Goal: Task Accomplishment & Management: Complete application form

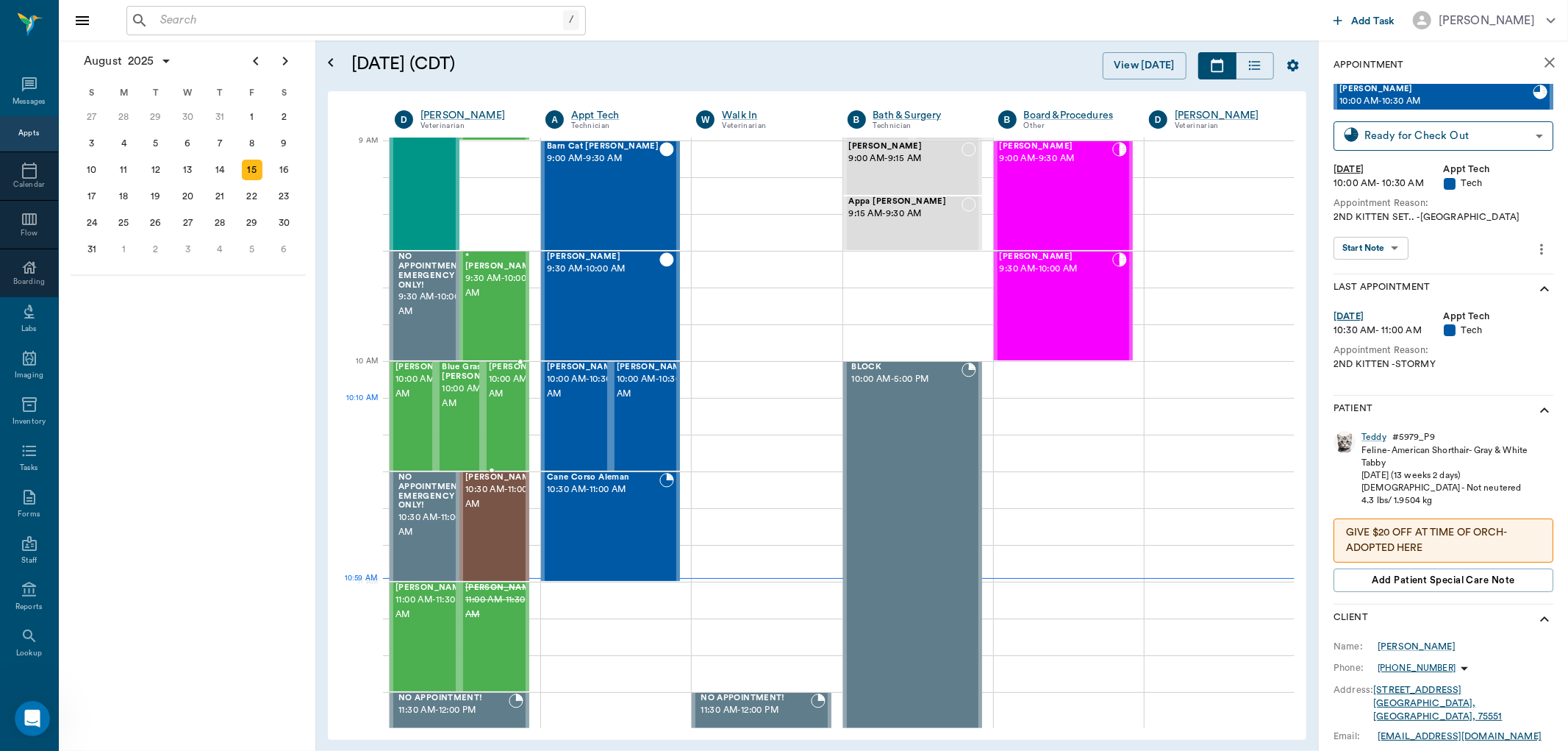
click at [503, 402] on span "10:00 AM - 10:30 AM" at bounding box center [525, 387] width 74 height 29
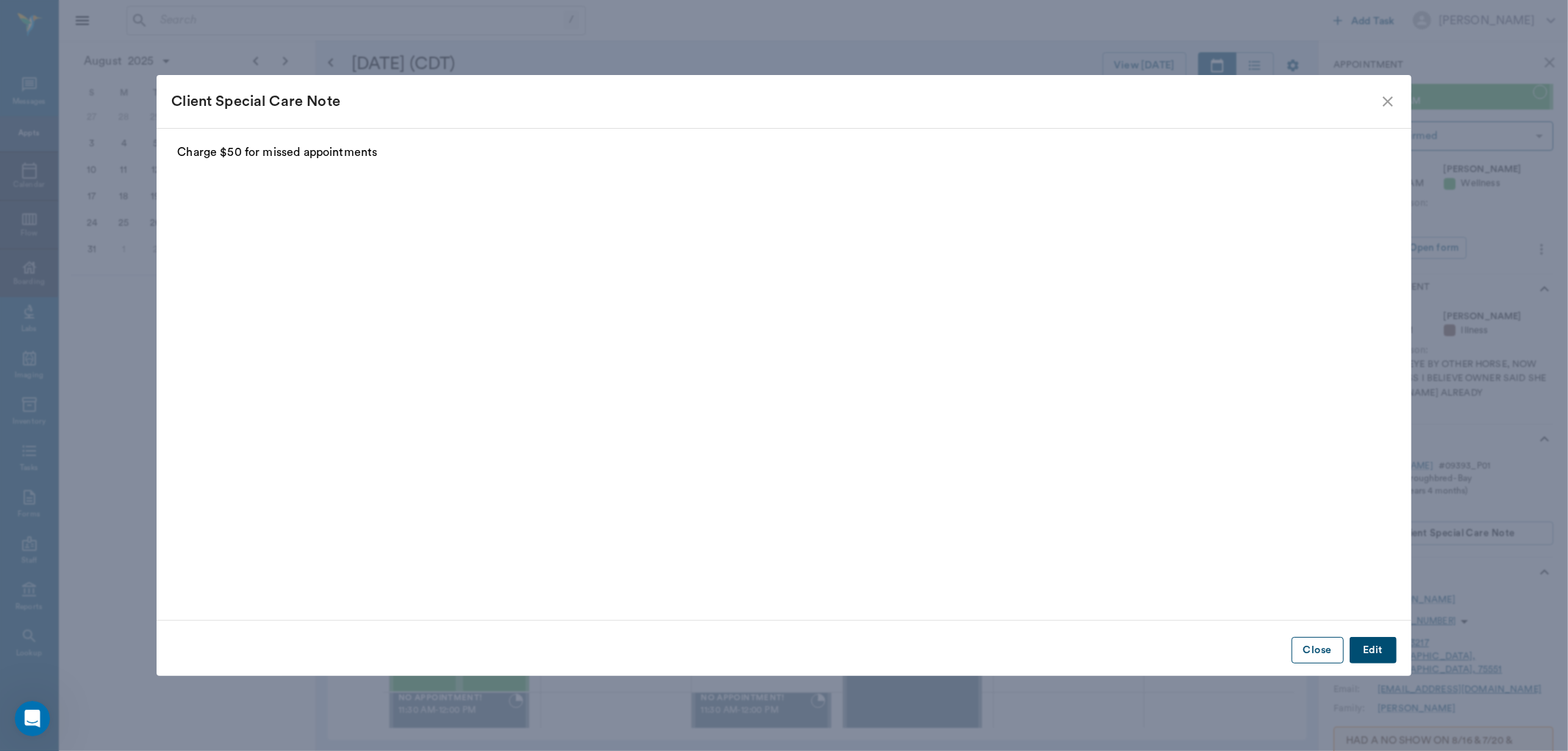
click at [1326, 648] on button "Close" at bounding box center [1318, 650] width 52 height 27
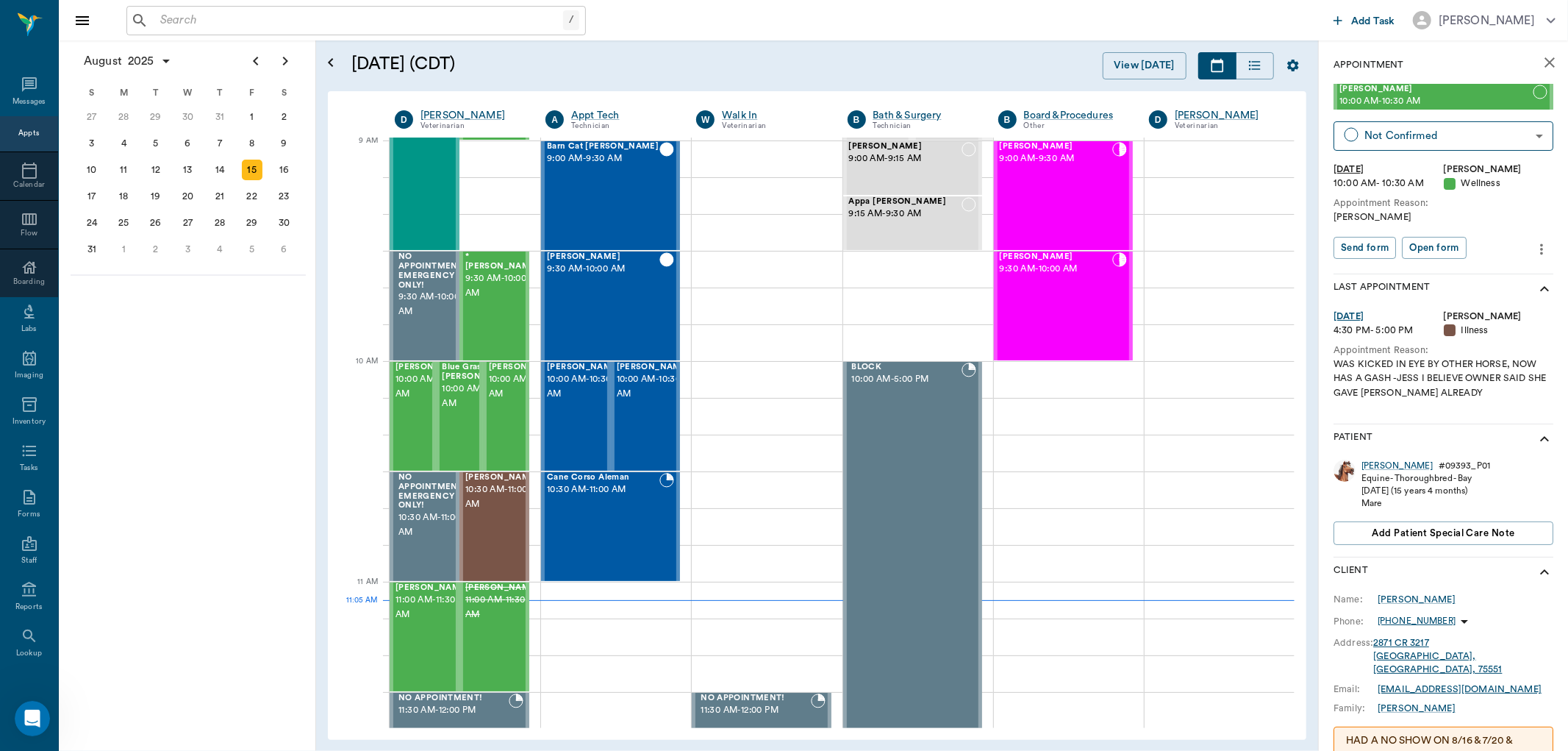
click at [380, 25] on input "text" at bounding box center [359, 20] width 409 height 21
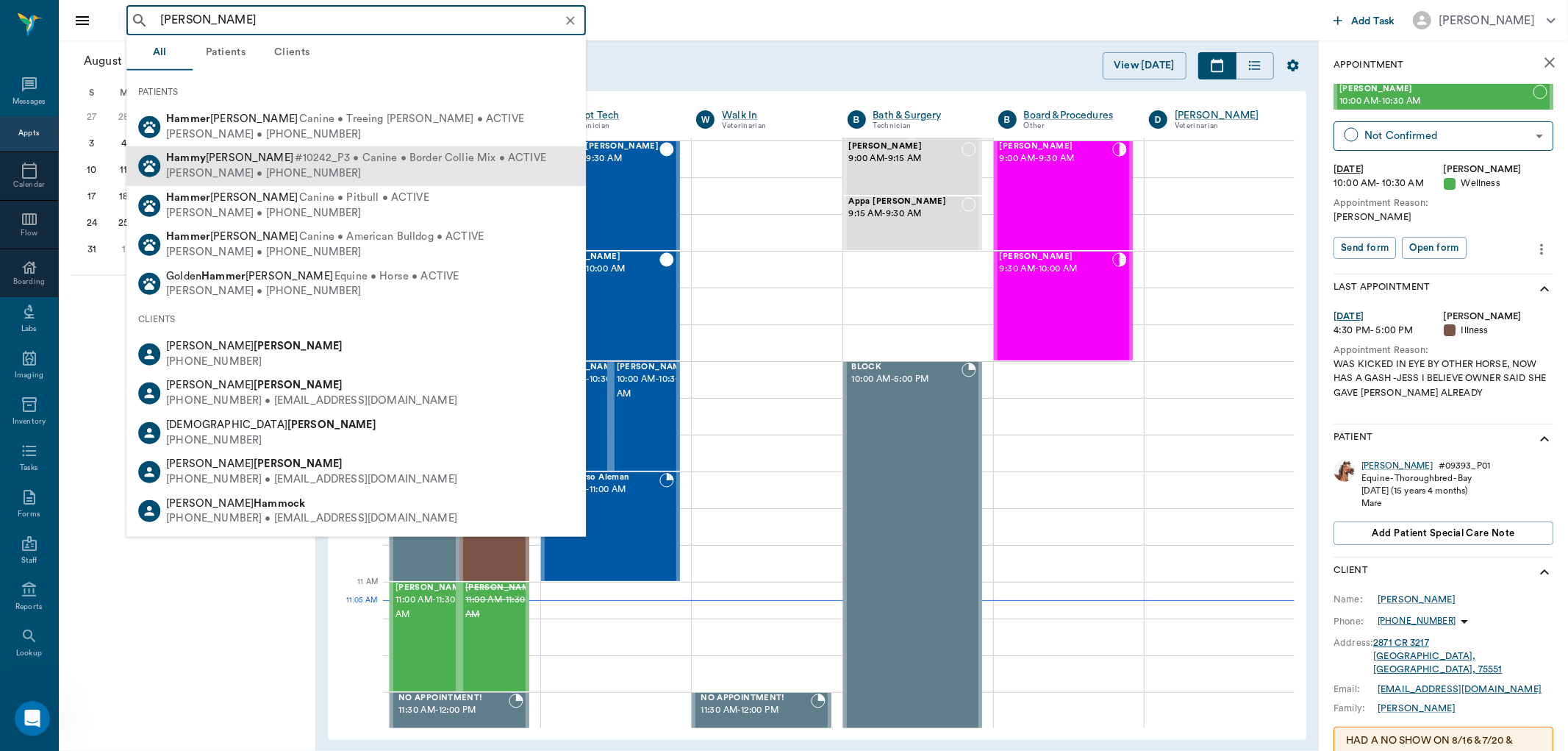
click at [256, 166] on div "[PERSON_NAME] • [PHONE_NUMBER]" at bounding box center [356, 174] width 380 height 15
type input "[PERSON_NAME]"
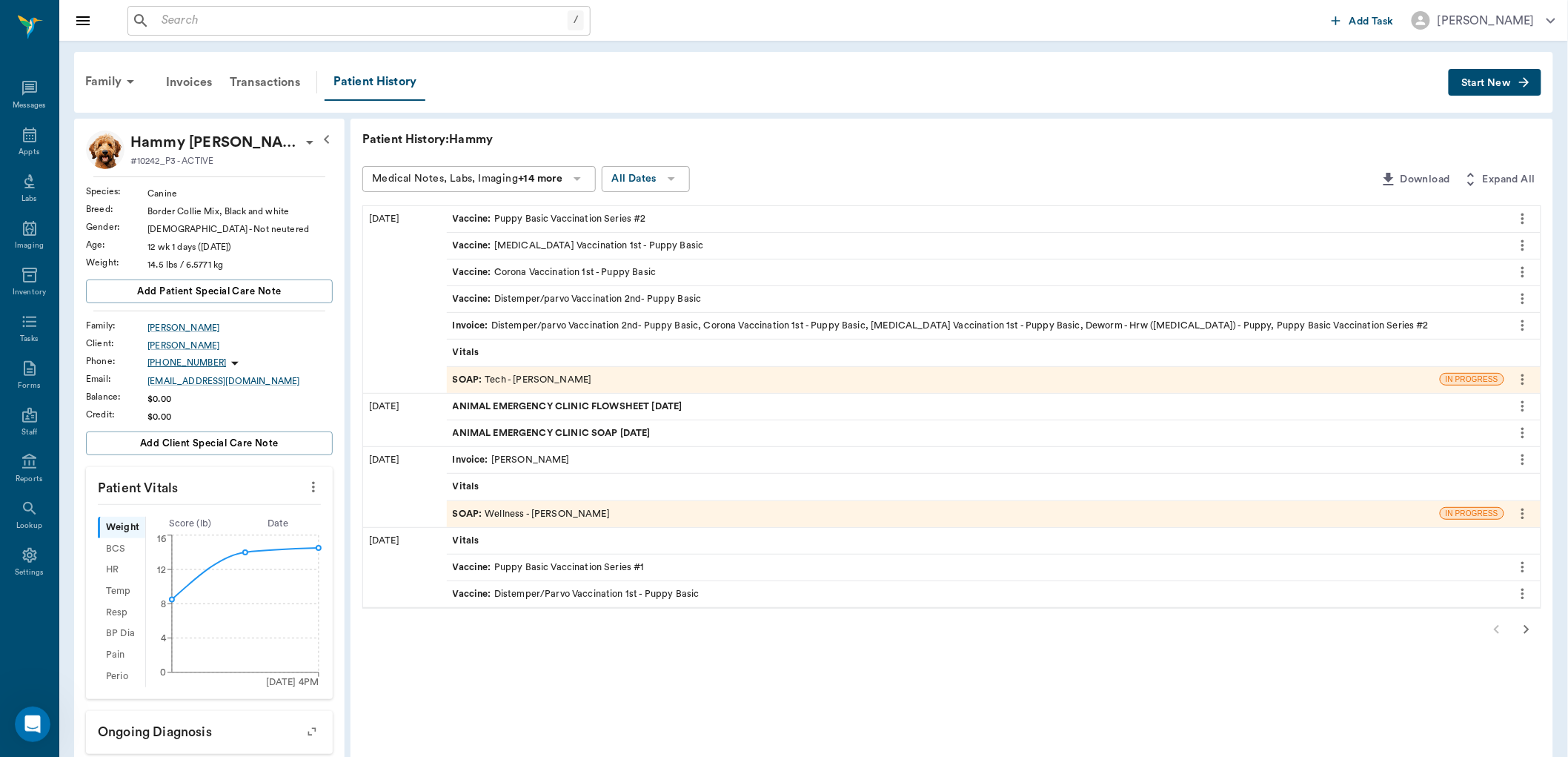
click at [1502, 83] on span "Start New" at bounding box center [1486, 83] width 50 height 0
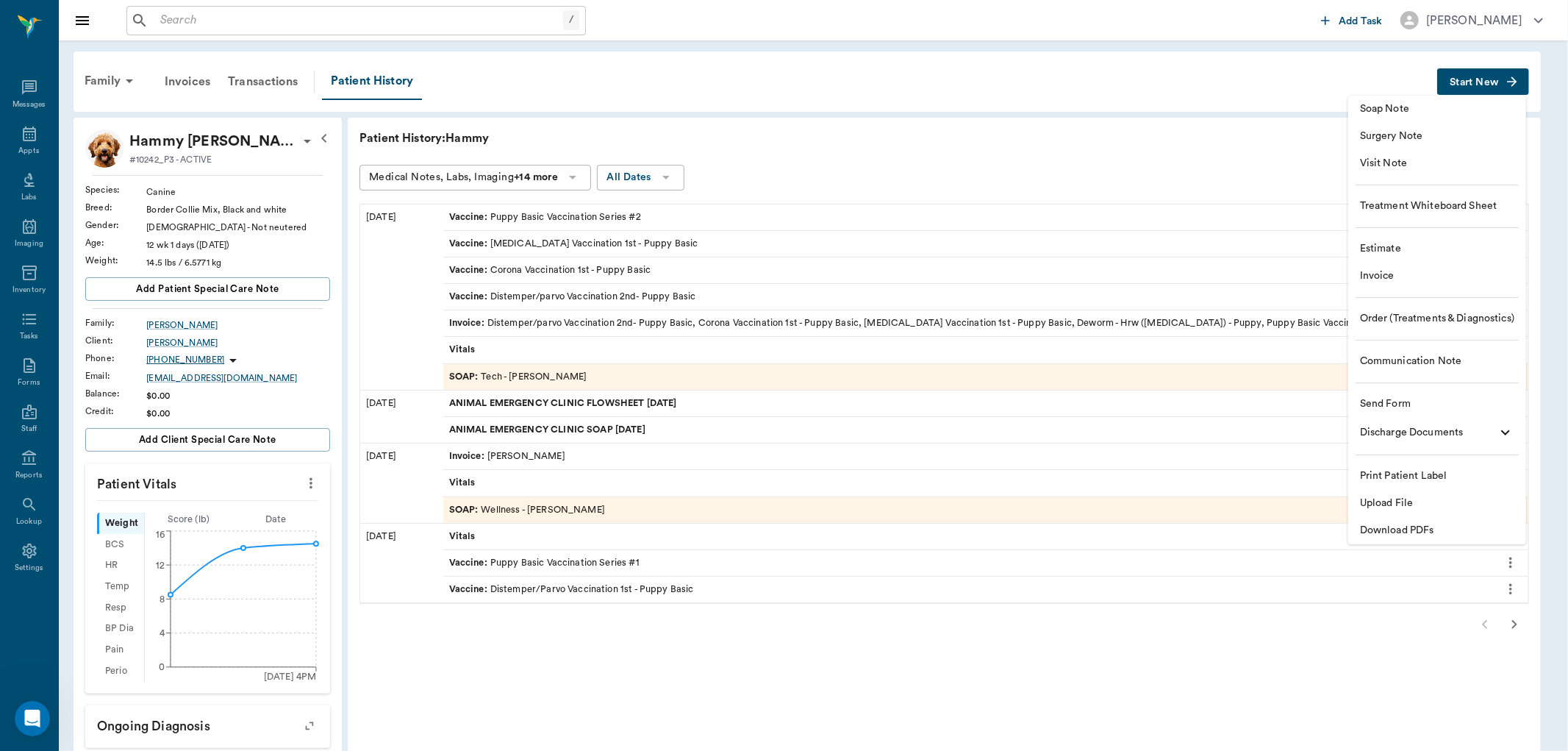
click at [1390, 163] on span "Visit Note" at bounding box center [1437, 164] width 155 height 15
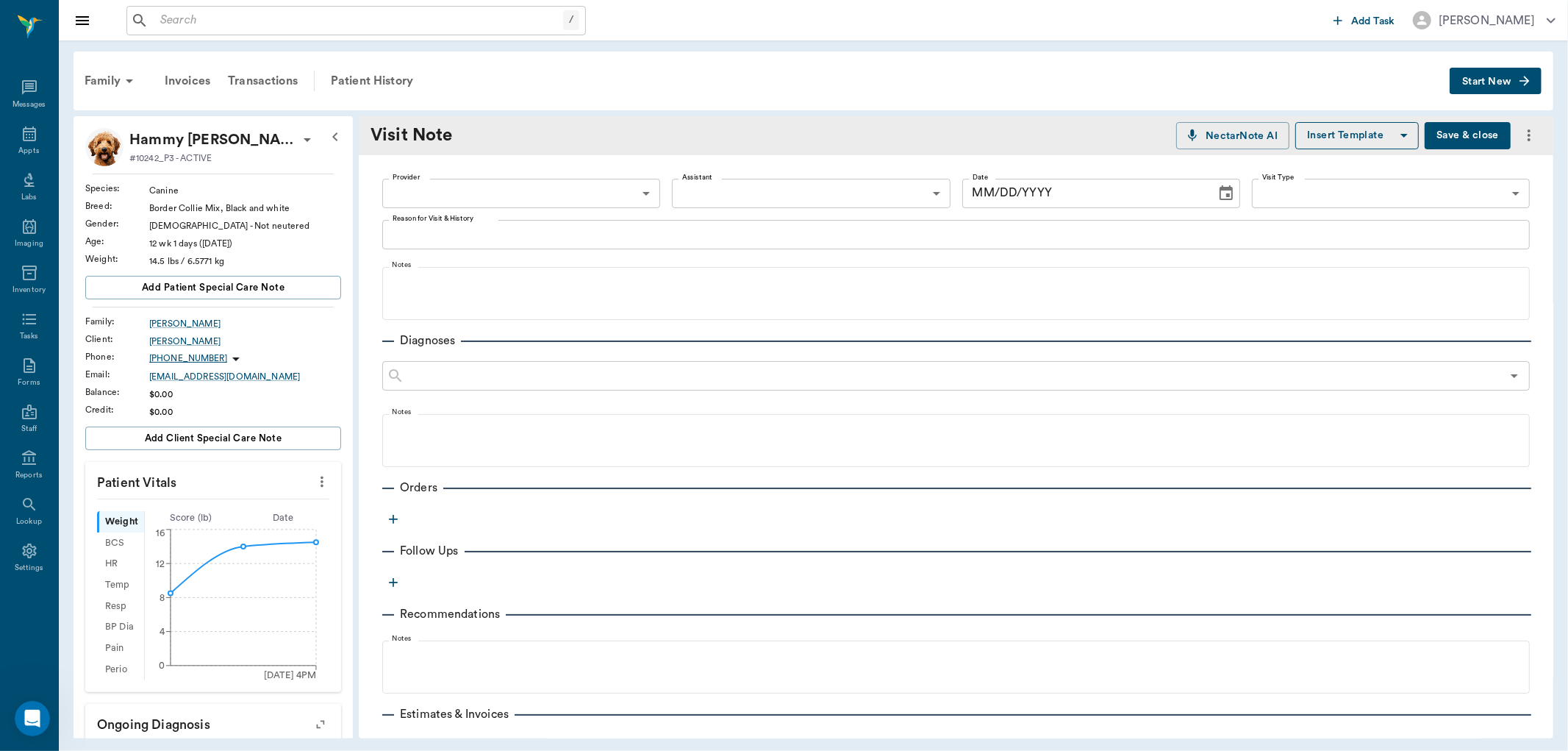
type input "[DATE]"
click at [532, 199] on body "/ ​ Add Task [PERSON_NAME] Nectar Messages Appts Labs Imaging Inventory Tasks F…" at bounding box center [784, 376] width 1568 height 751
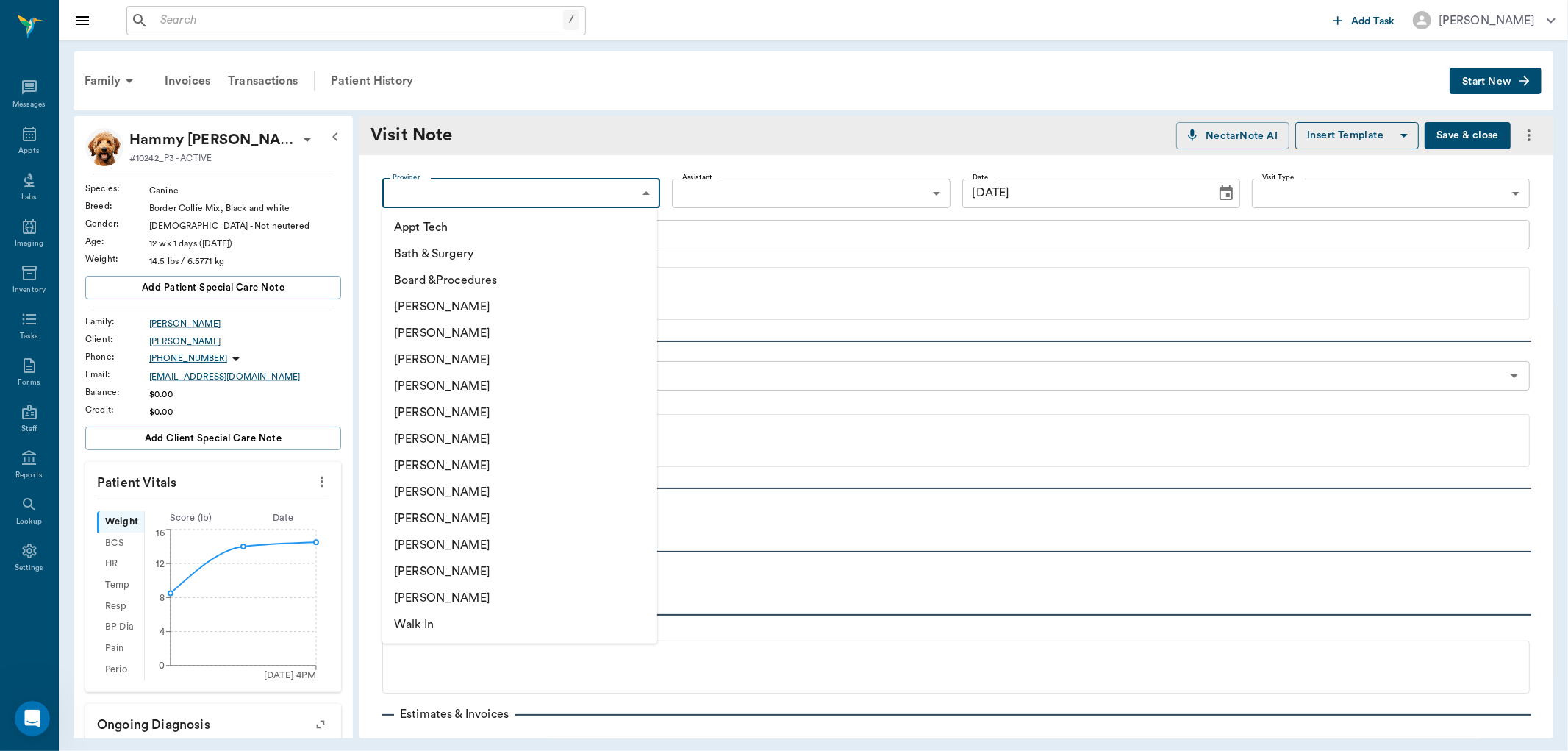
click at [469, 355] on li "[PERSON_NAME]" at bounding box center [519, 359] width 275 height 26
type input "63ec2f075fda476ae8351a4d"
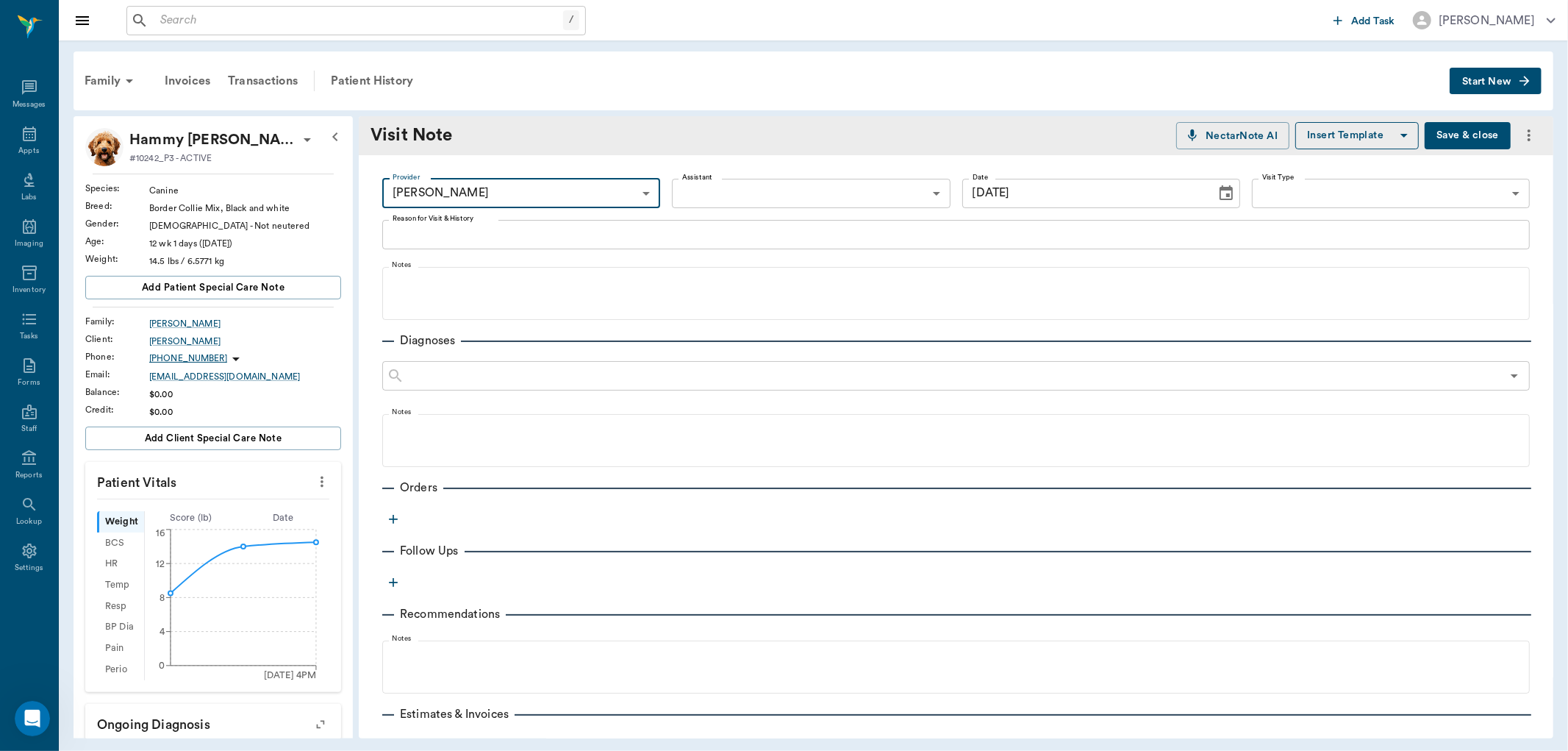
click at [718, 186] on body "/ ​ Add Task [PERSON_NAME] Nectar Messages Appts Labs Imaging Inventory Tasks F…" at bounding box center [784, 376] width 1568 height 751
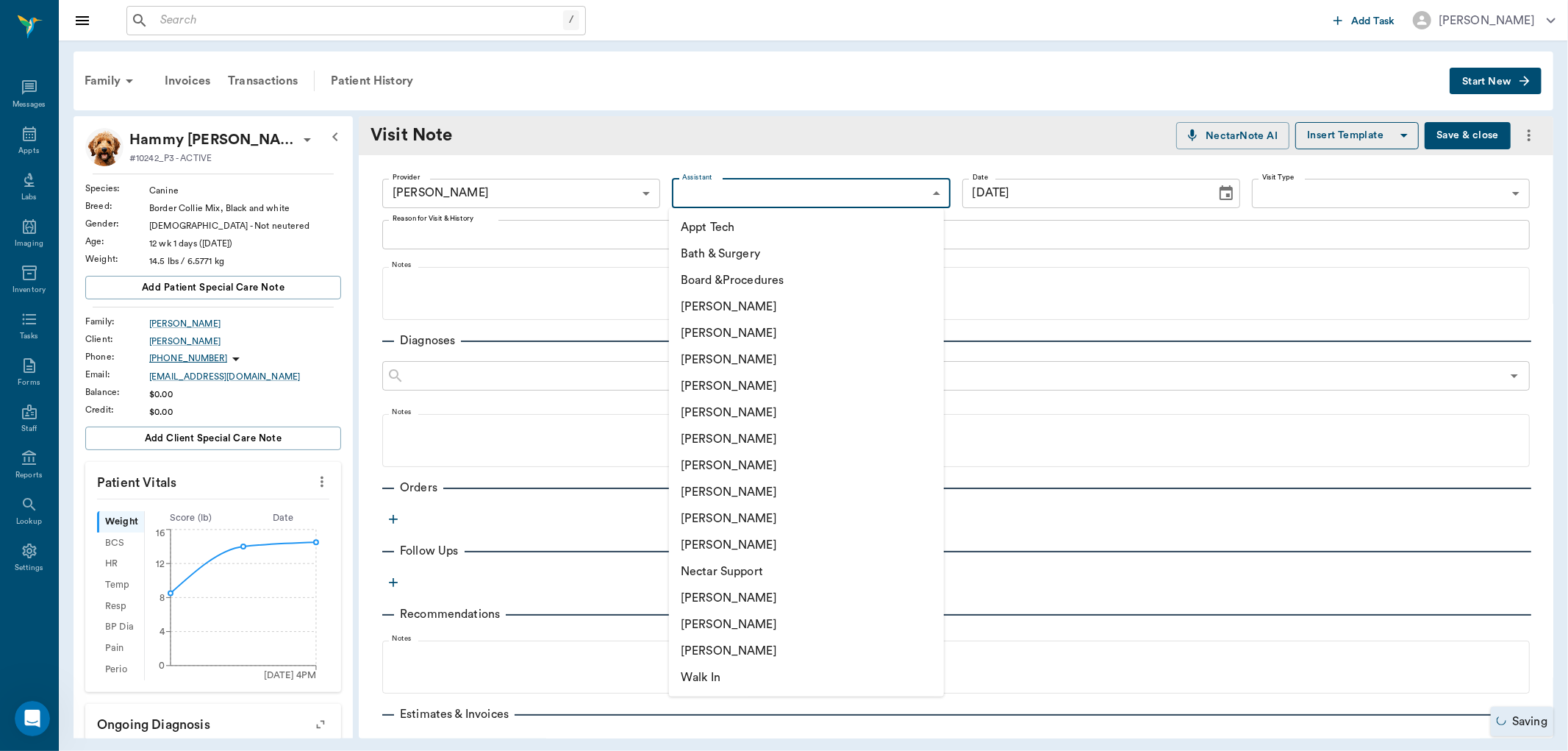
click at [718, 541] on li "[PERSON_NAME]" at bounding box center [806, 545] width 275 height 26
type input "63ec2ece52e12b0ba117cc90"
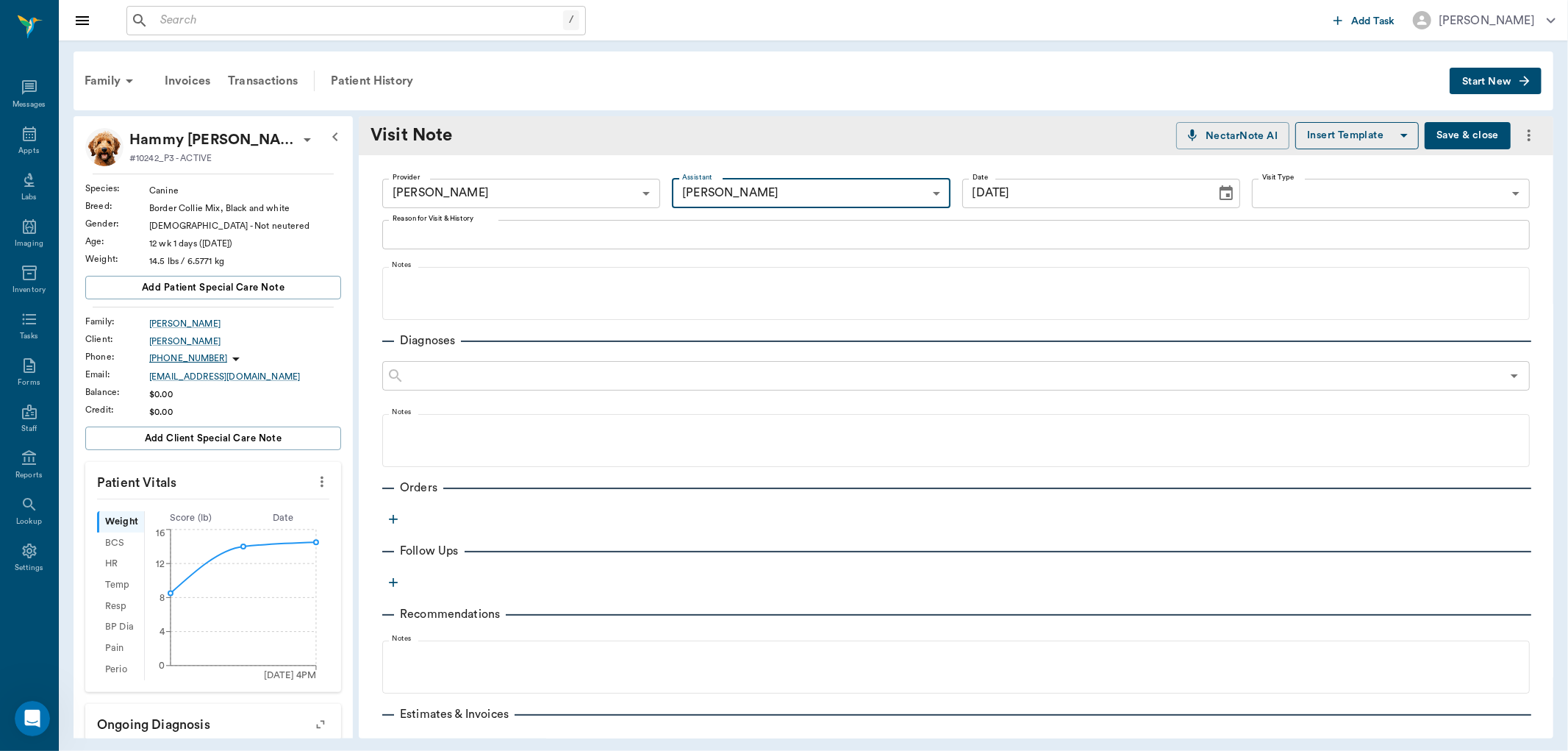
click at [598, 238] on textarea "Reason for Visit & History" at bounding box center [956, 234] width 1127 height 17
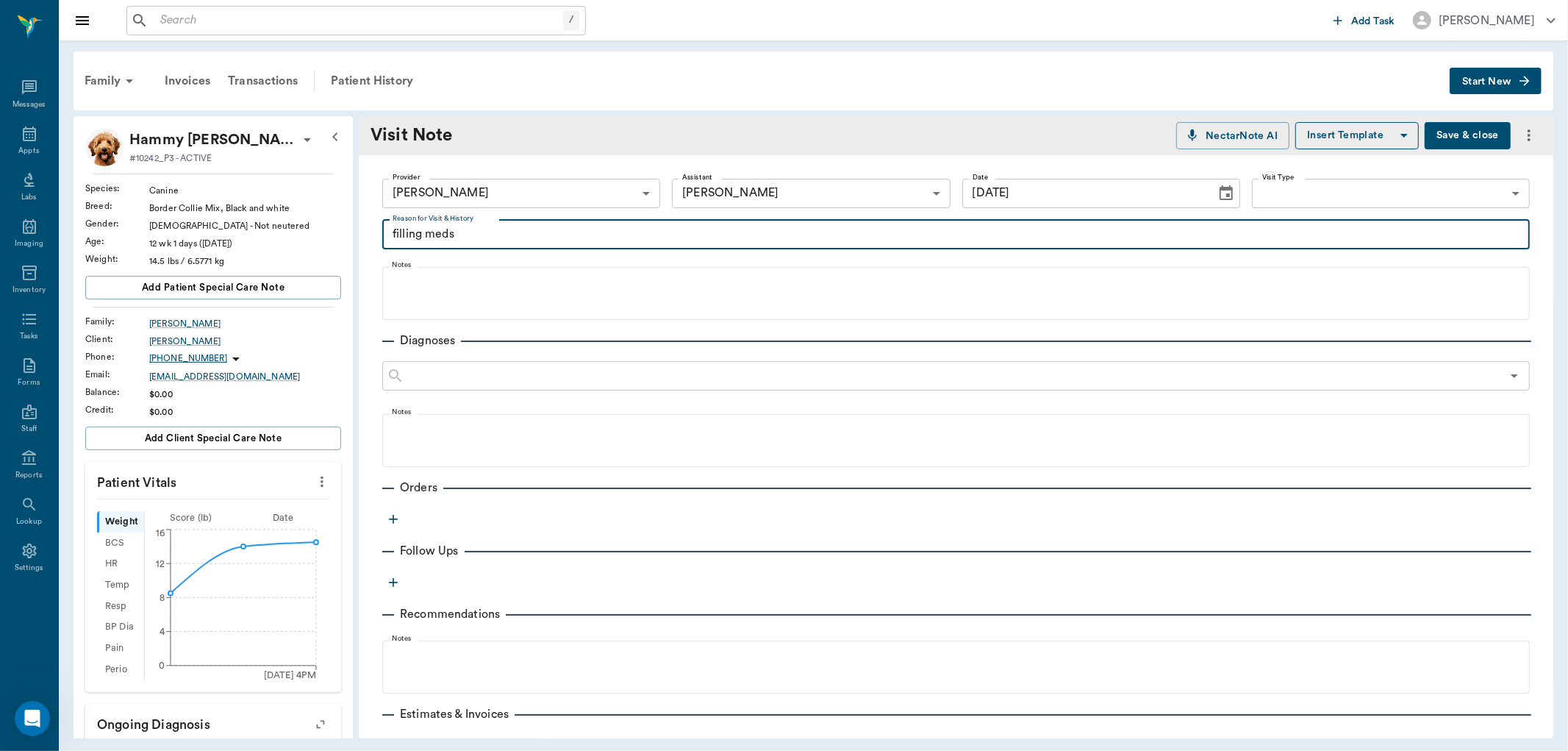
type textarea "filling meds"
click at [393, 516] on icon "button" at bounding box center [392, 519] width 8 height 8
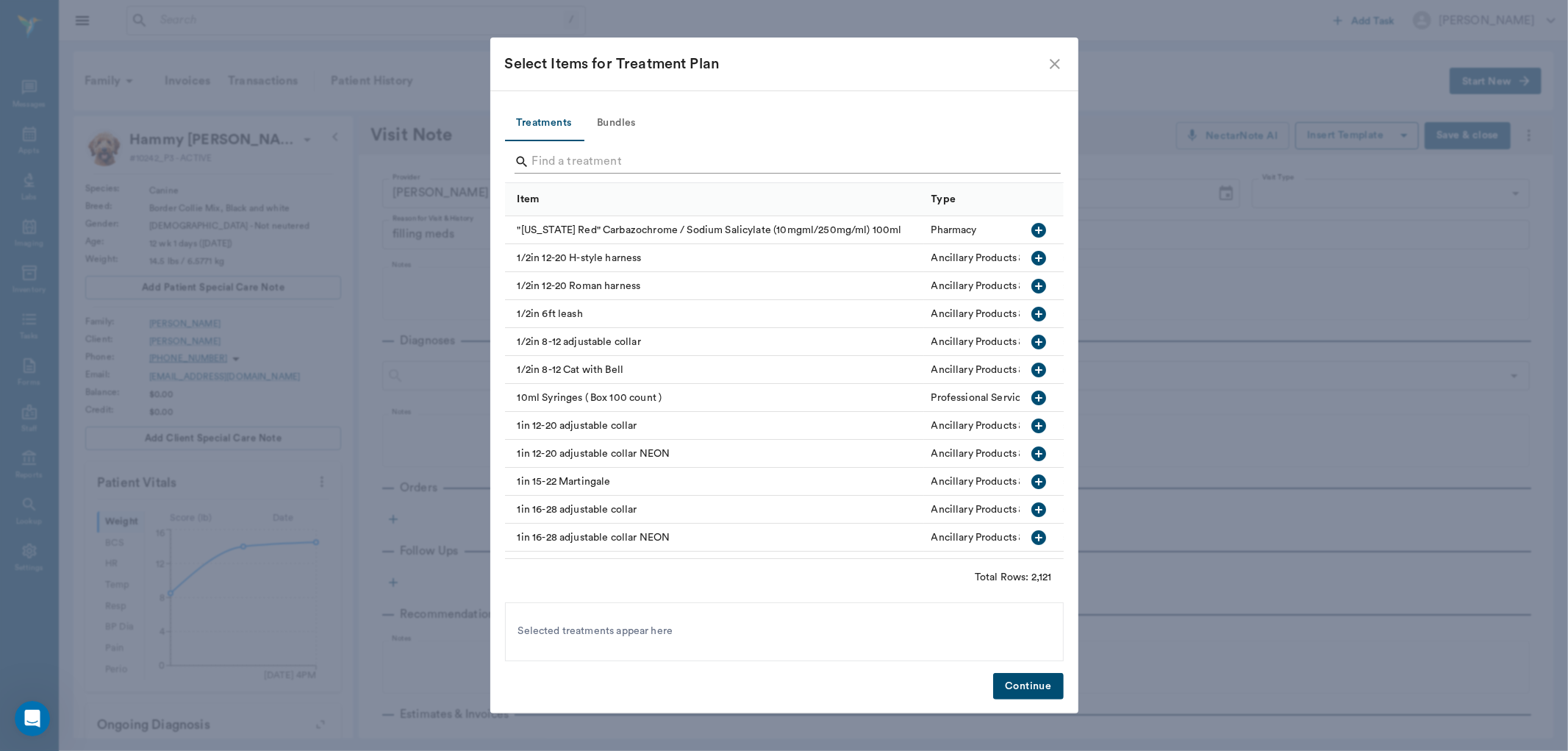
click at [596, 156] on input "Search" at bounding box center [786, 162] width 506 height 24
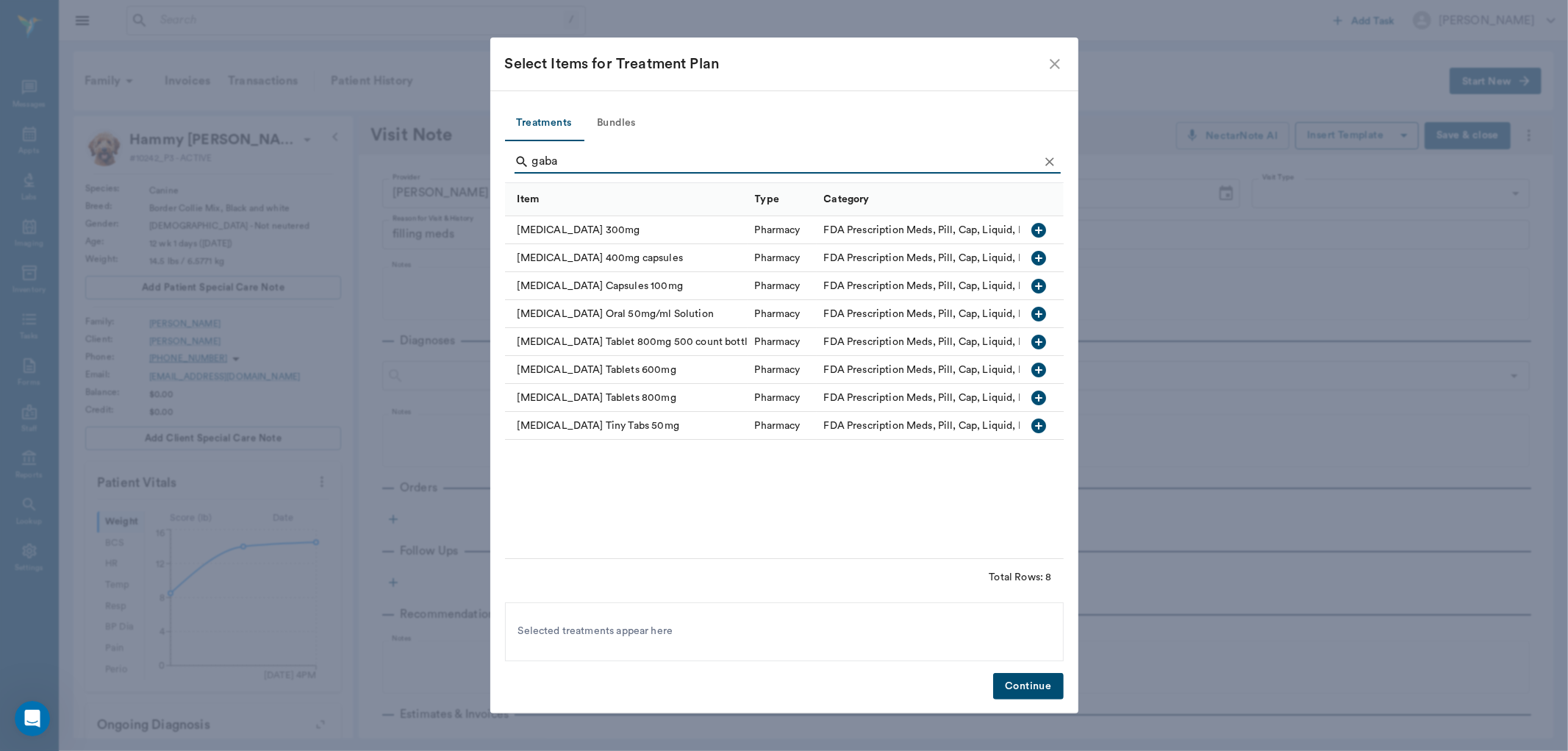
click at [1039, 424] on icon "button" at bounding box center [1039, 426] width 18 height 18
type input "g"
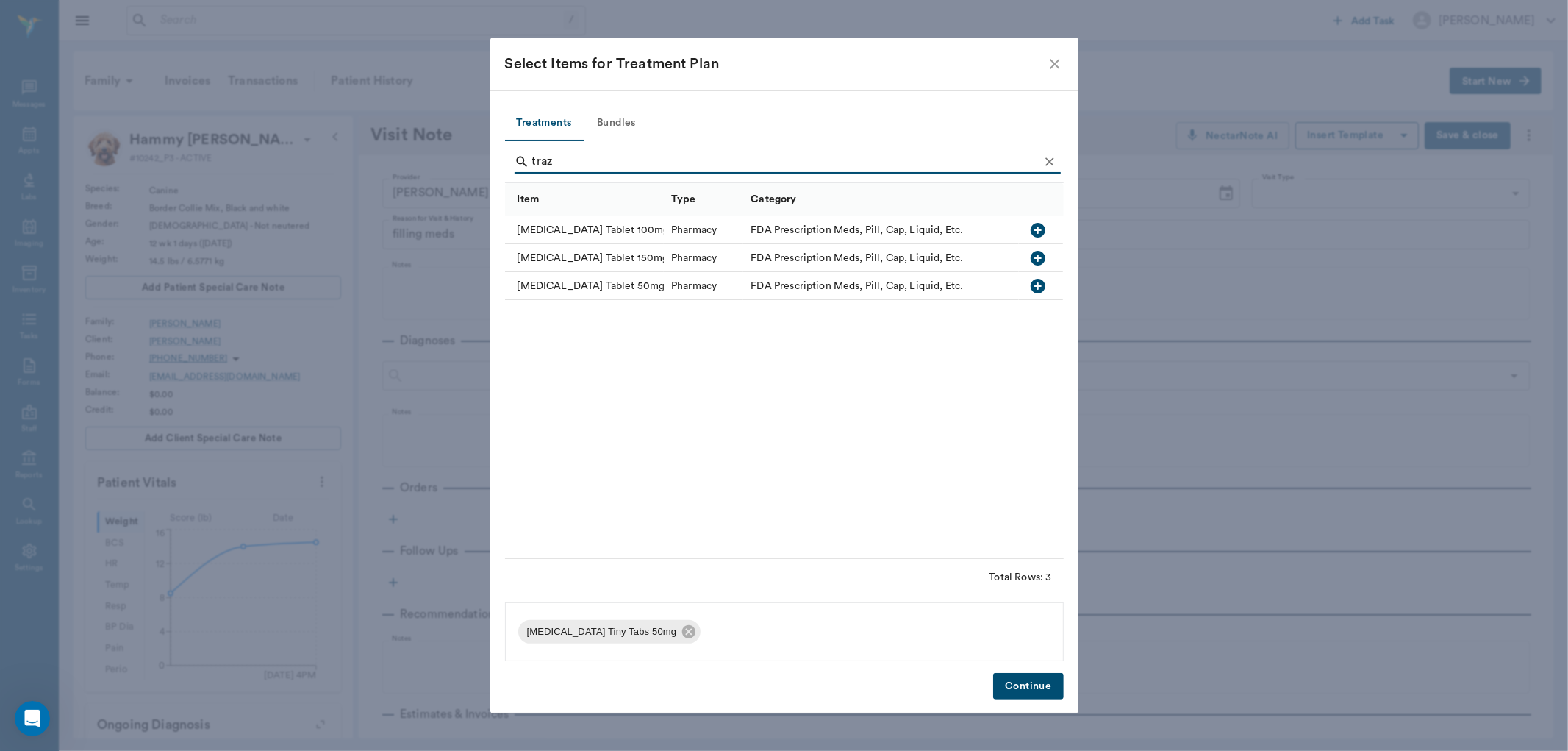
type input "traz"
click at [1038, 282] on icon "button" at bounding box center [1038, 285] width 15 height 15
click at [1023, 689] on button "Continue" at bounding box center [1028, 686] width 70 height 27
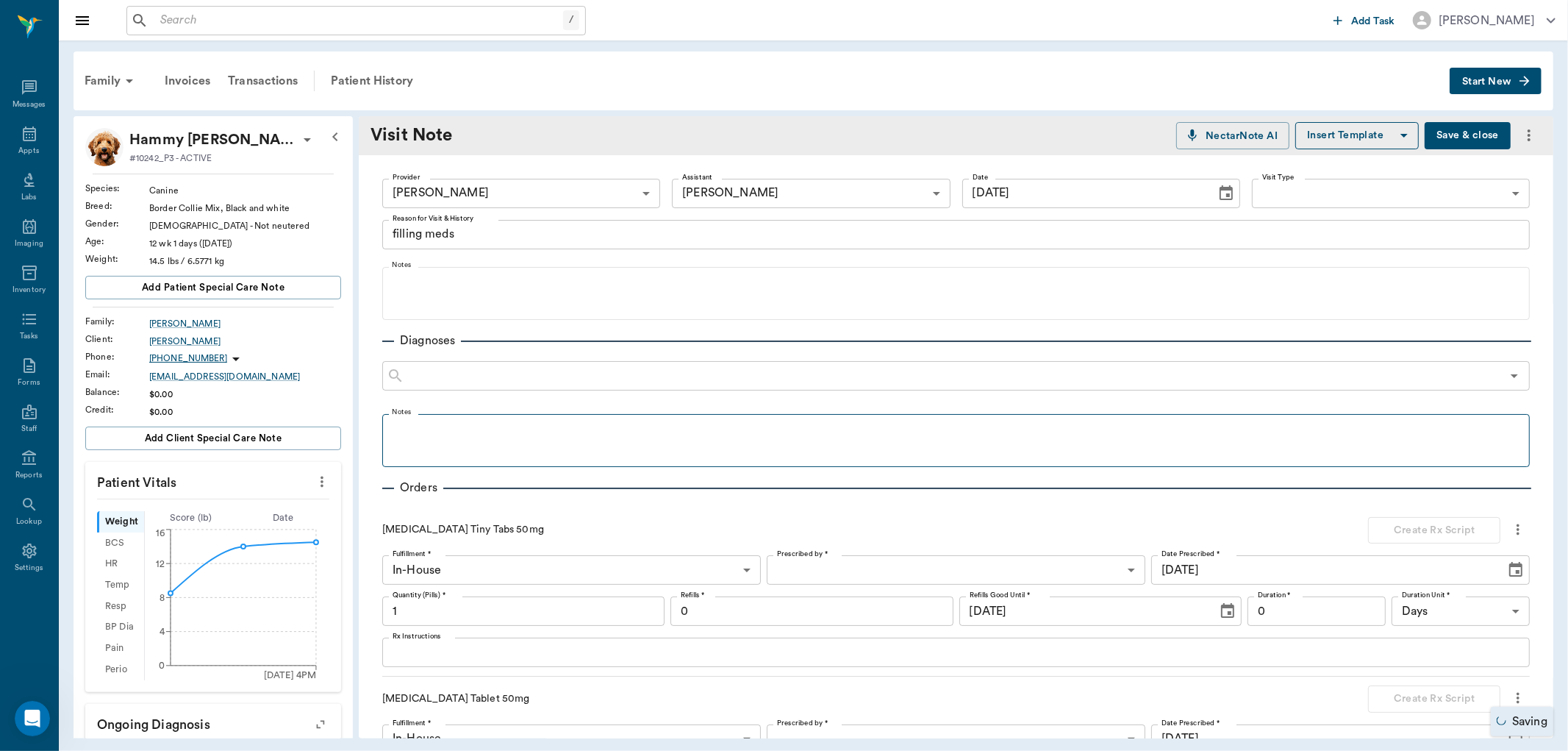
scroll to position [326, 0]
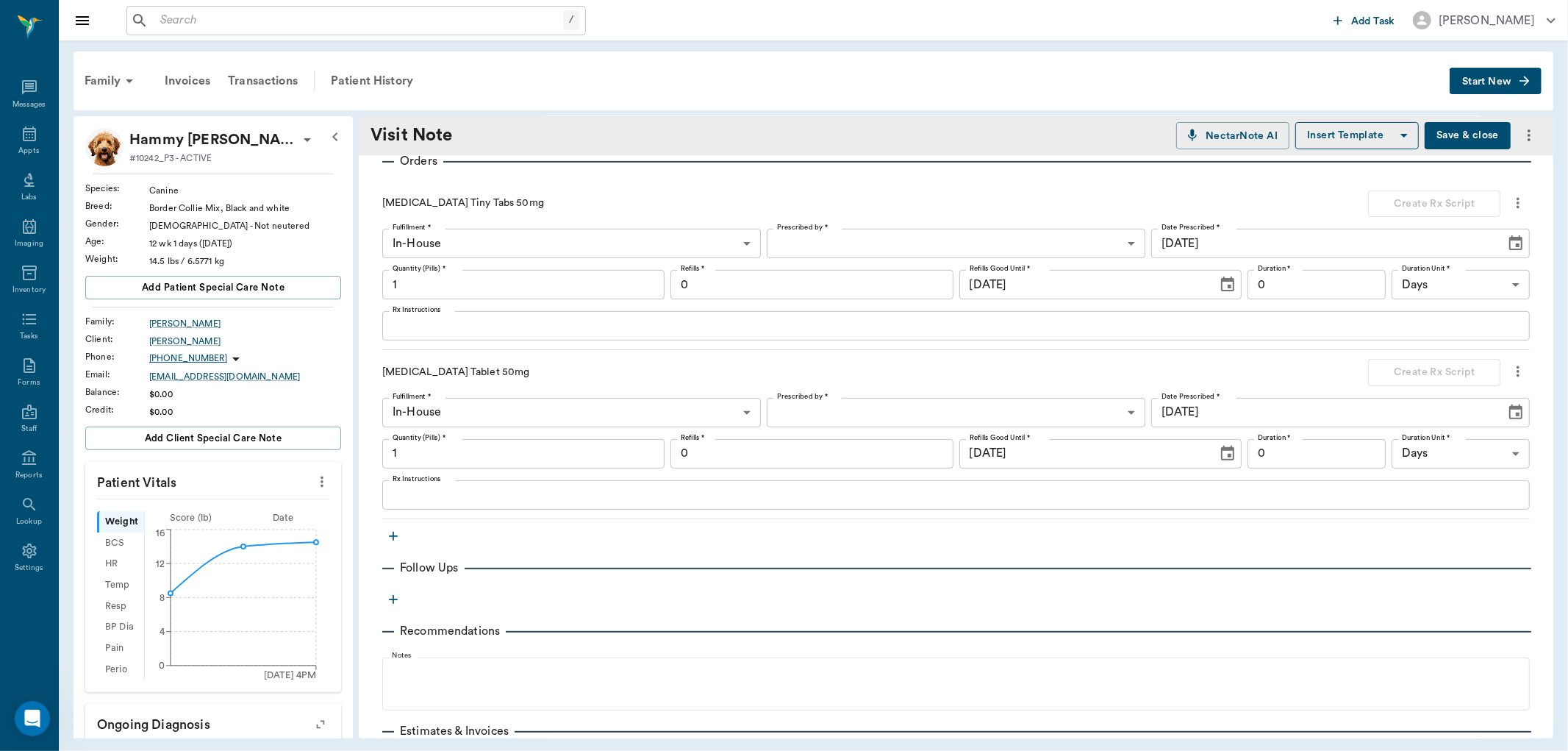
click at [834, 240] on body "/ ​ Add Task [PERSON_NAME] Nectar Messages Appts Labs Imaging Inventory Tasks F…" at bounding box center [784, 376] width 1568 height 751
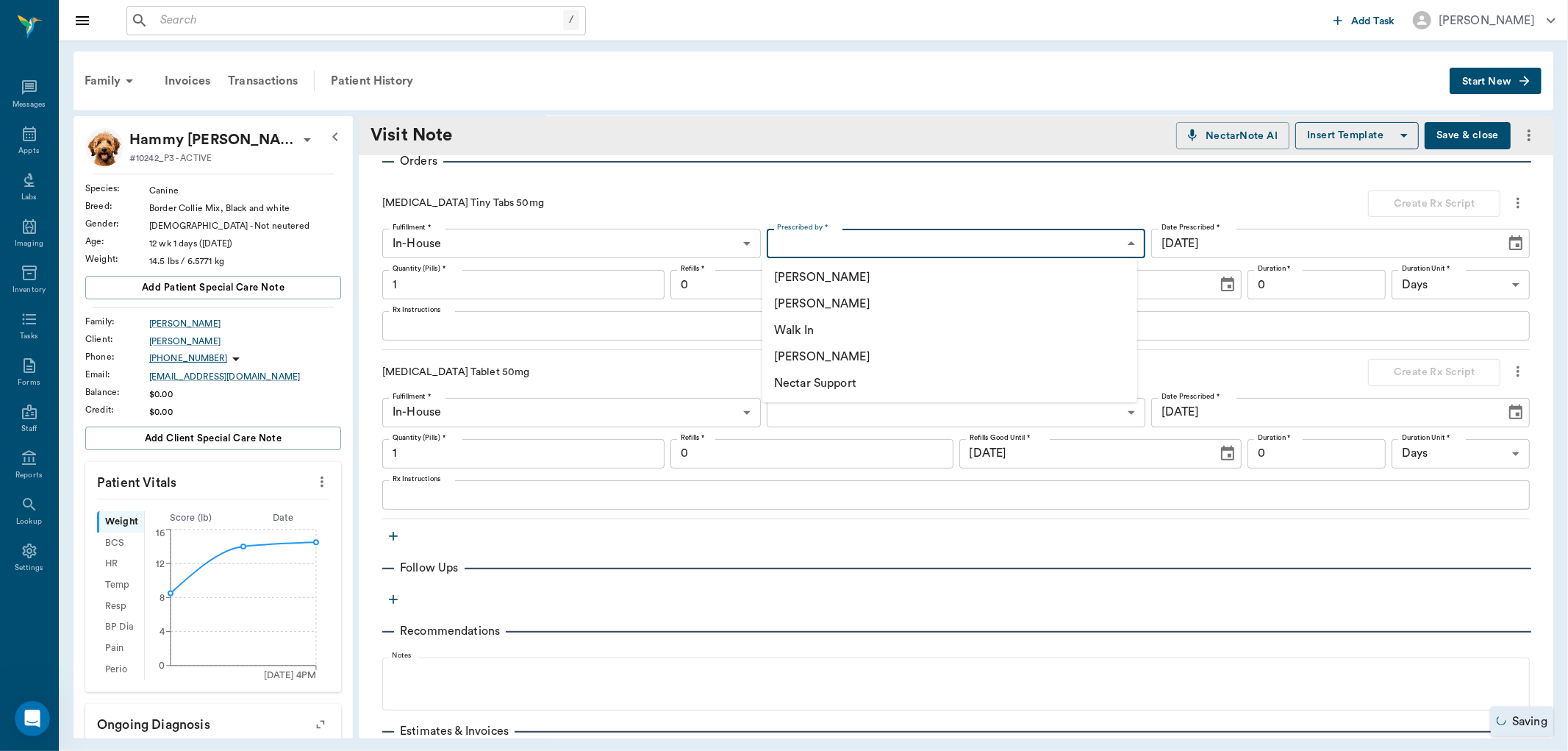
click at [816, 309] on li "[PERSON_NAME]" at bounding box center [949, 303] width 375 height 26
type input "63ec2f075fda476ae8351a4d"
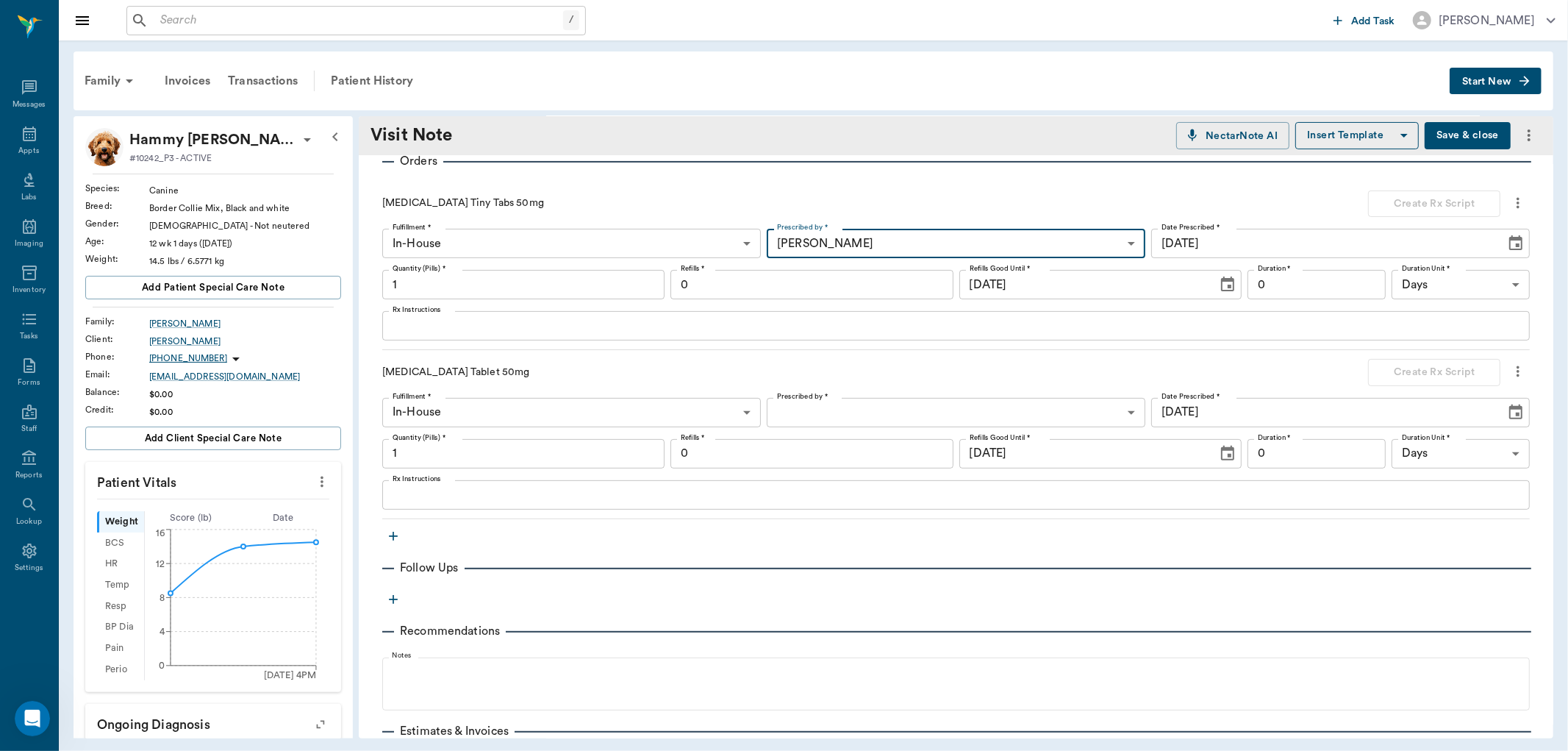
click at [569, 292] on input "1" at bounding box center [523, 285] width 282 height 29
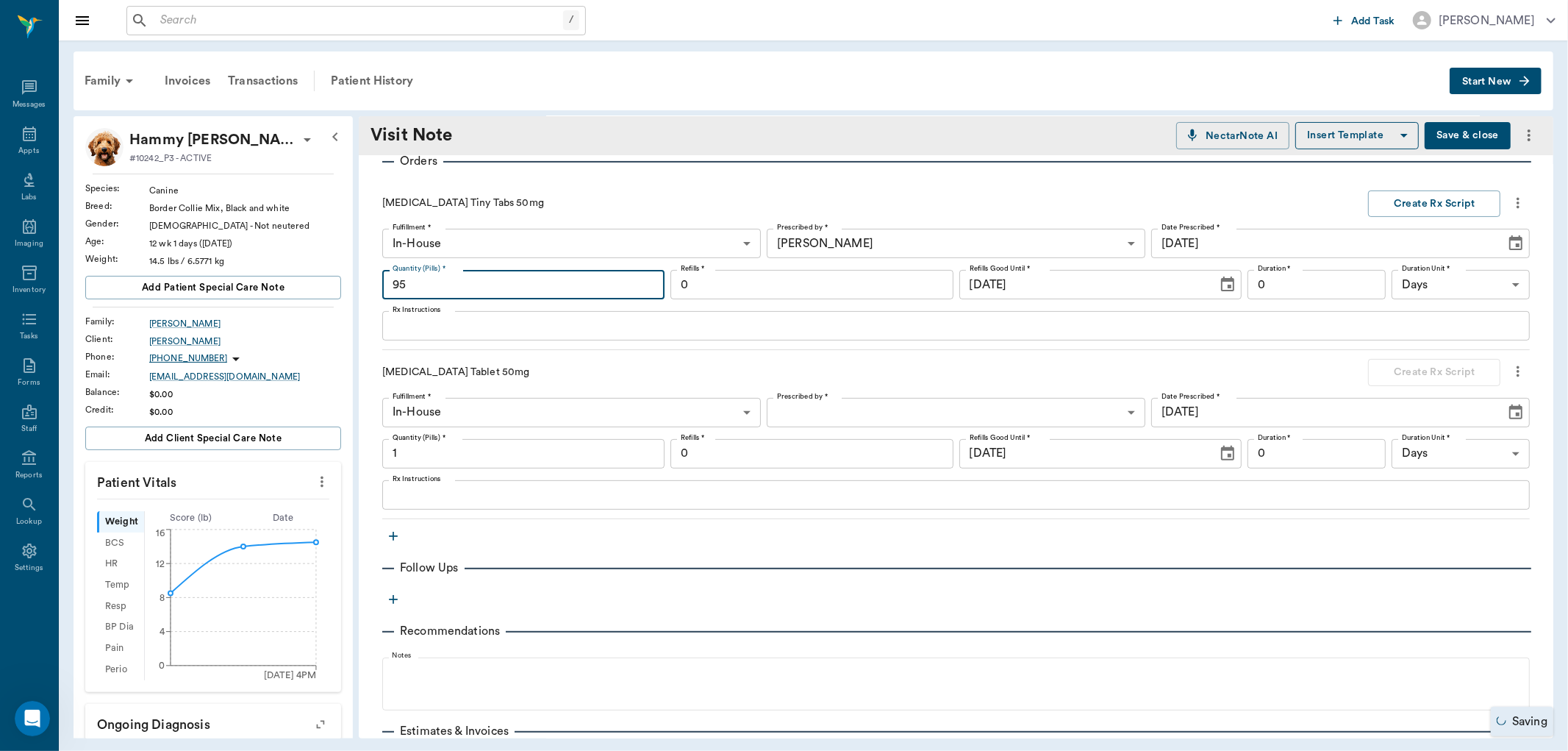
type input "95"
click at [1298, 290] on input "0" at bounding box center [1317, 285] width 138 height 29
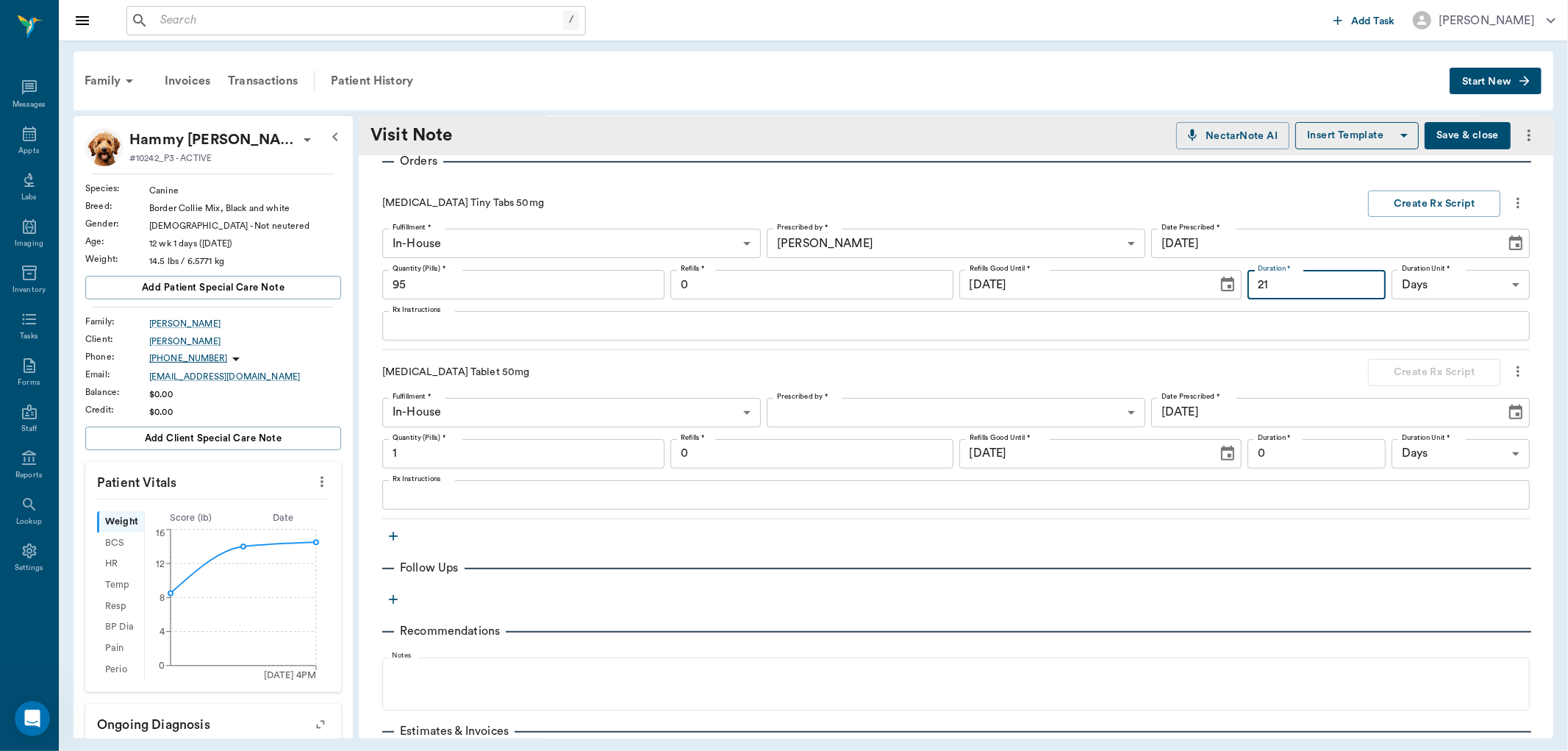
type input "21"
click at [507, 335] on div "x Rx Instructions" at bounding box center [956, 325] width 1148 height 29
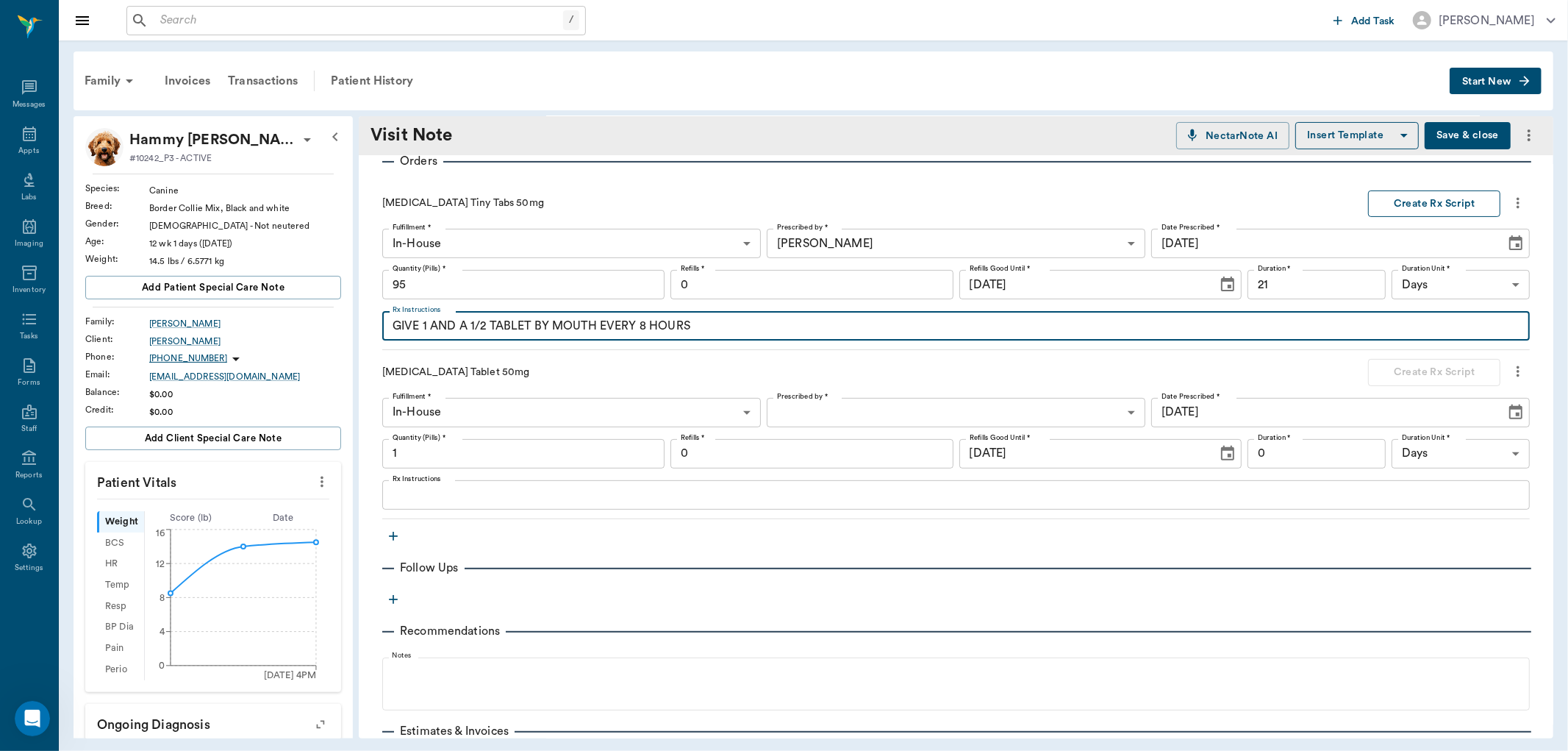
type textarea "GIVE 1 AND A 1/2 TABLET BY MOUTH EVERY 8 HOURS"
click at [1399, 202] on button "Create Rx Script" at bounding box center [1434, 203] width 132 height 27
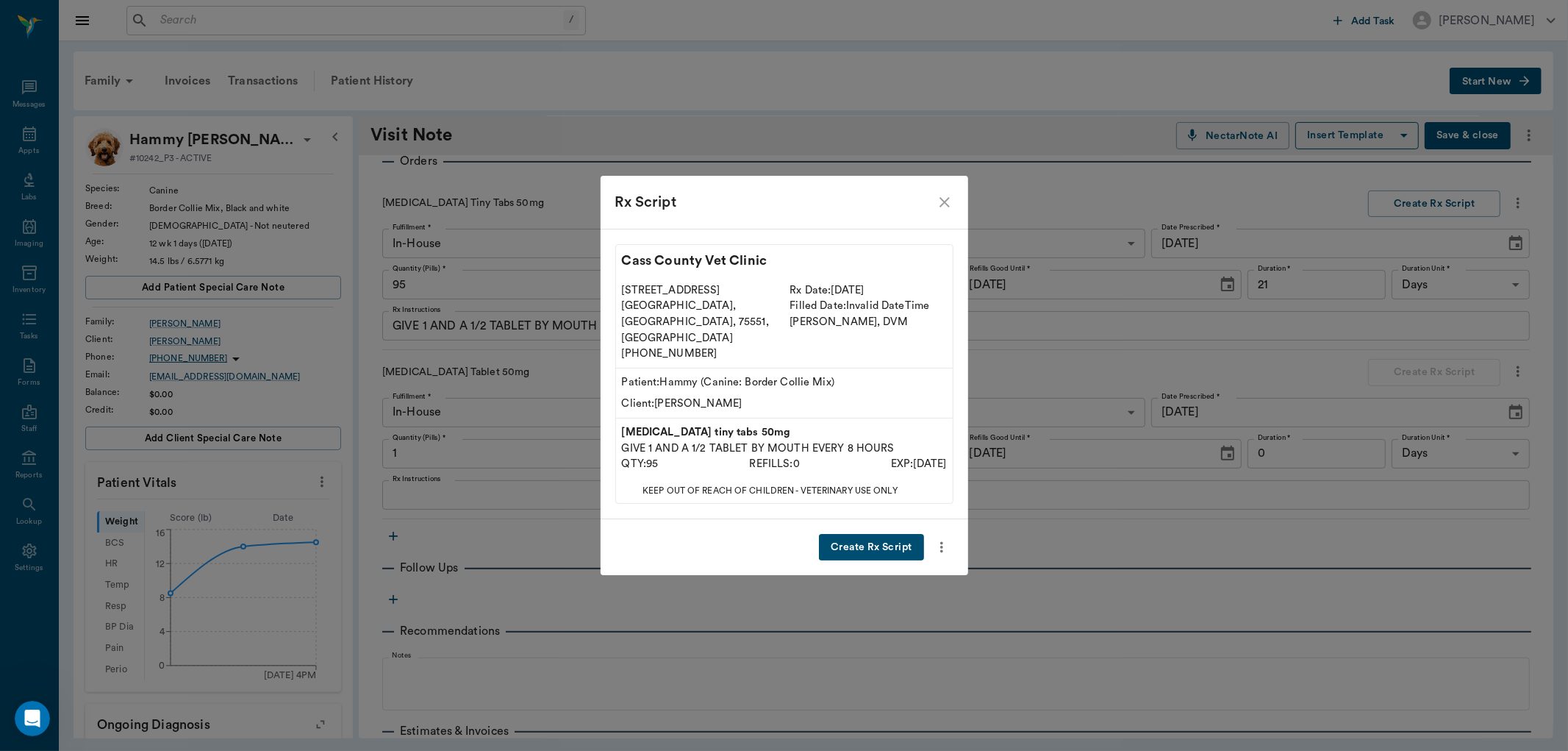
click at [836, 534] on button "Create Rx Script" at bounding box center [872, 547] width 105 height 27
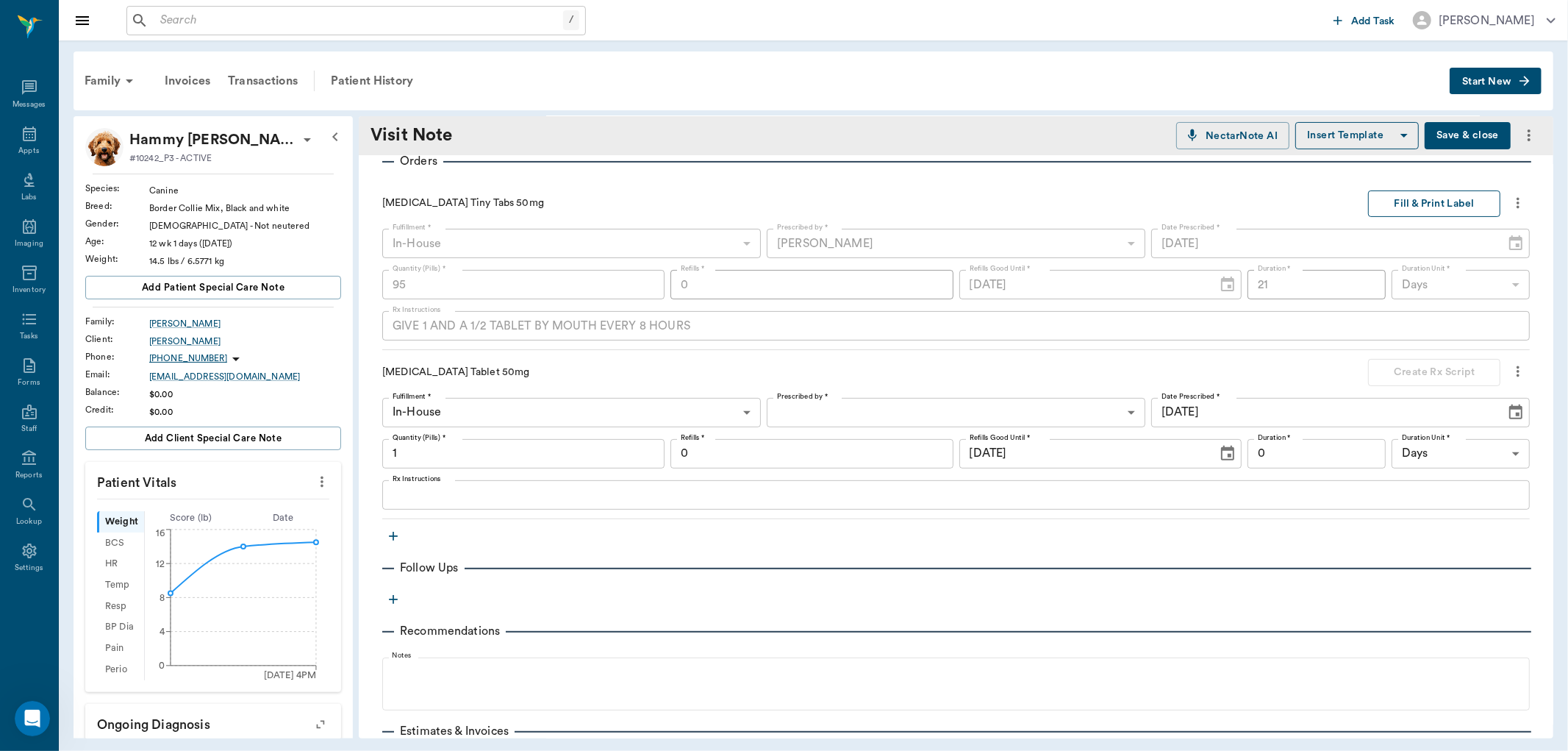
click at [1392, 201] on button "Fill & Print Label" at bounding box center [1434, 203] width 132 height 27
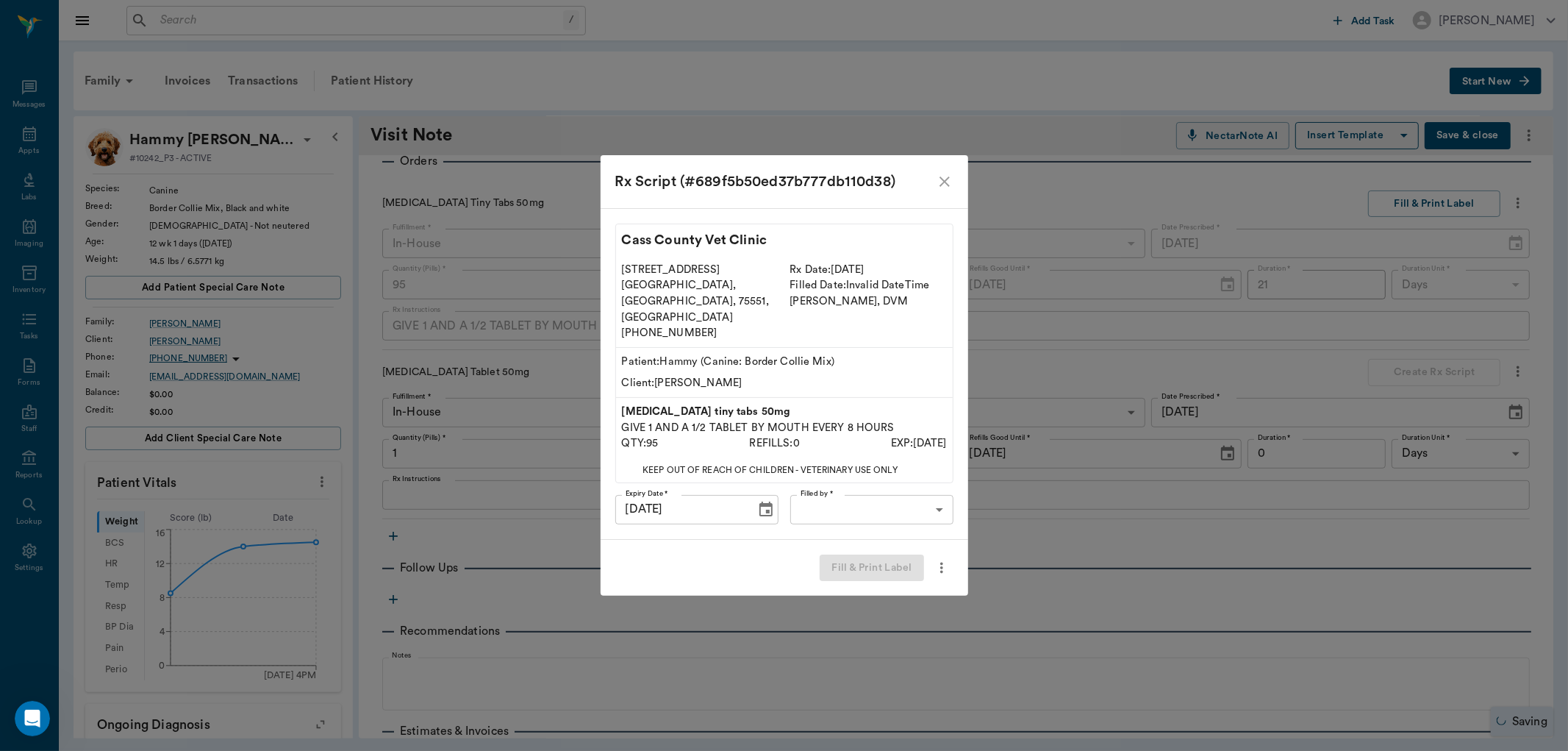
click at [836, 489] on body "/ ​ Add Task [PERSON_NAME] Nectar Messages Appts Labs Imaging Inventory Tasks F…" at bounding box center [784, 376] width 1568 height 751
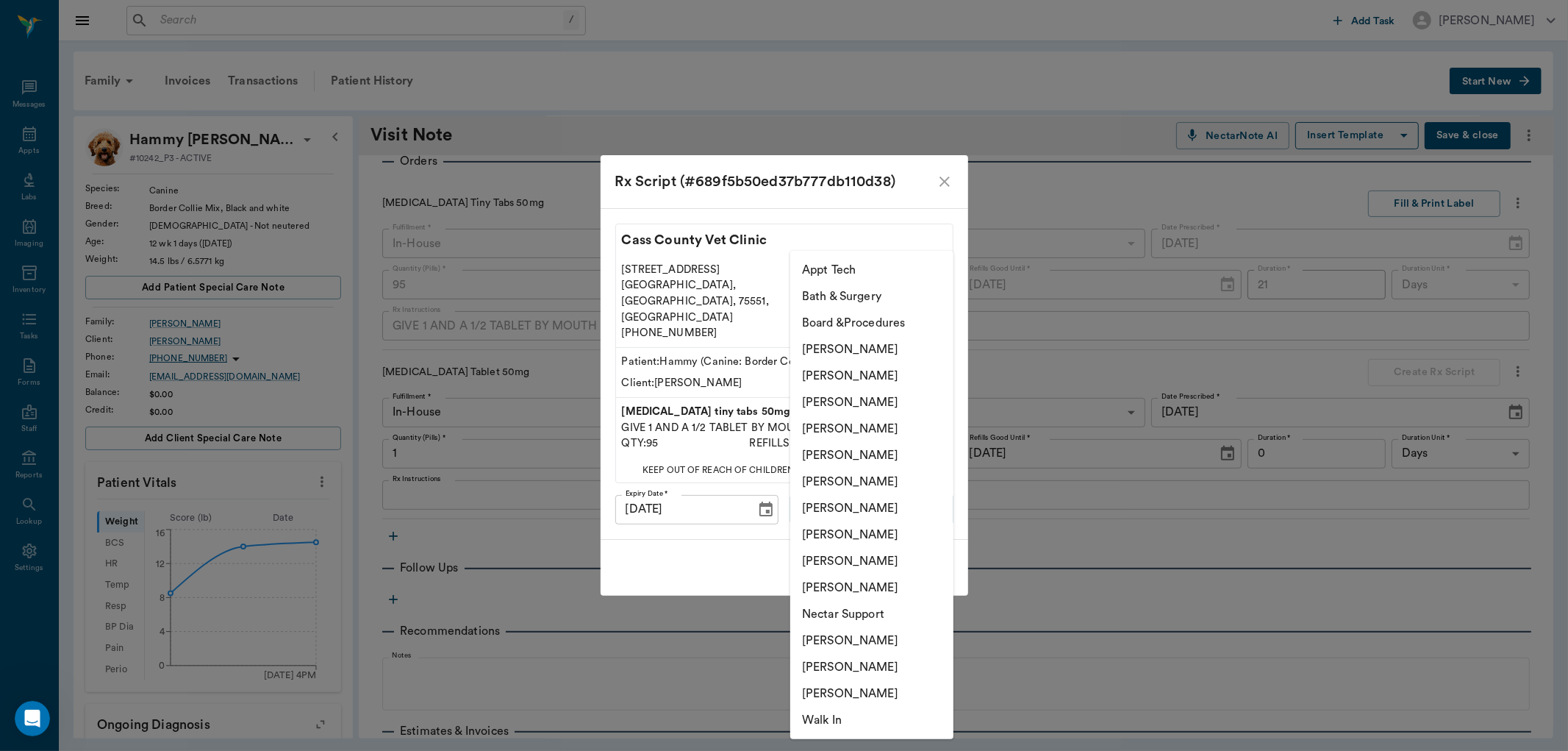
click at [834, 577] on li "[PERSON_NAME]" at bounding box center [872, 587] width 163 height 26
click at [862, 493] on body "/ ​ Add Task [PERSON_NAME] Nectar Messages Appts Labs Imaging Inventory Tasks F…" at bounding box center [784, 376] width 1568 height 751
click at [844, 371] on li "[PERSON_NAME]" at bounding box center [872, 376] width 163 height 26
type input "642ef10e332a41444de2bad1"
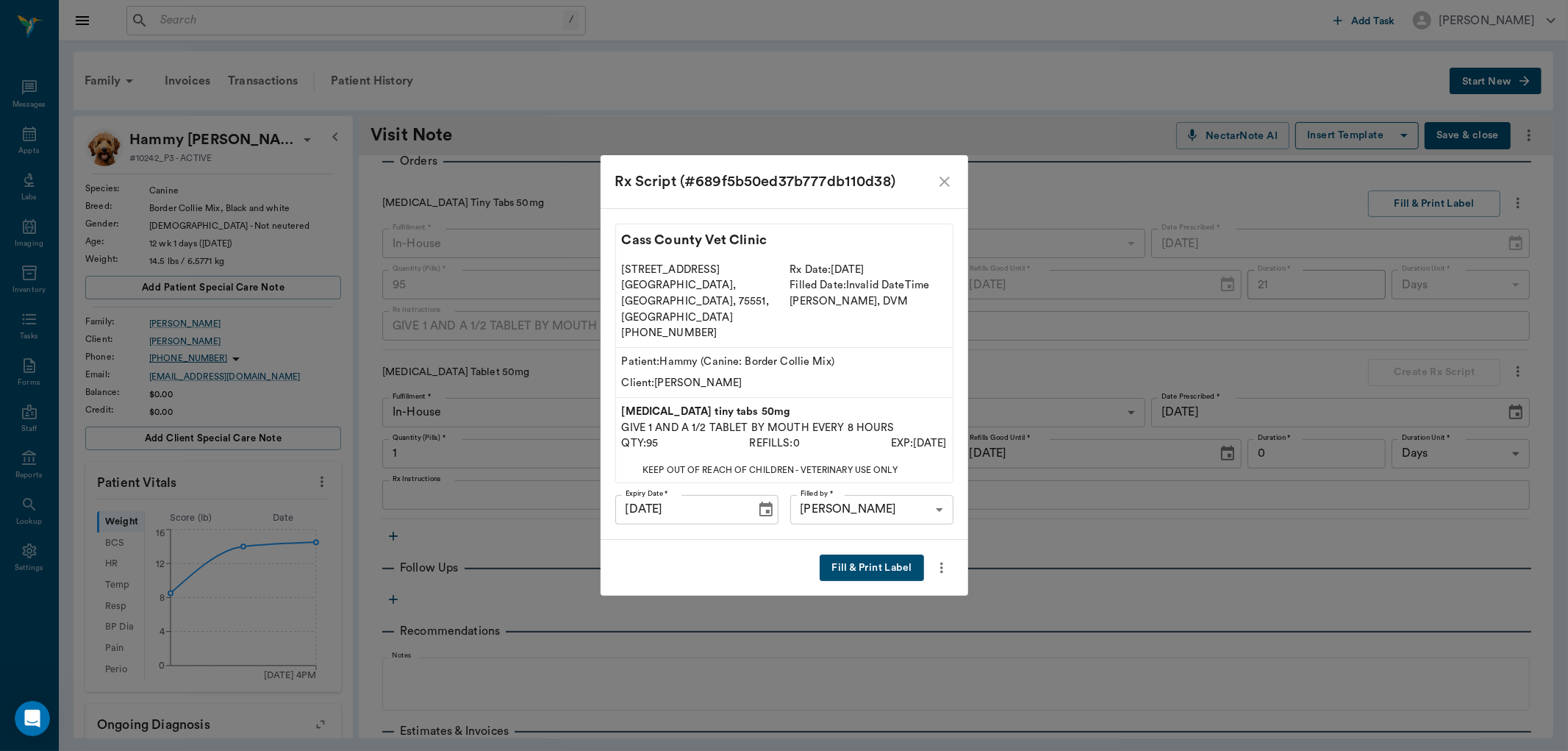
click at [864, 556] on button "Fill & Print Label" at bounding box center [871, 568] width 104 height 27
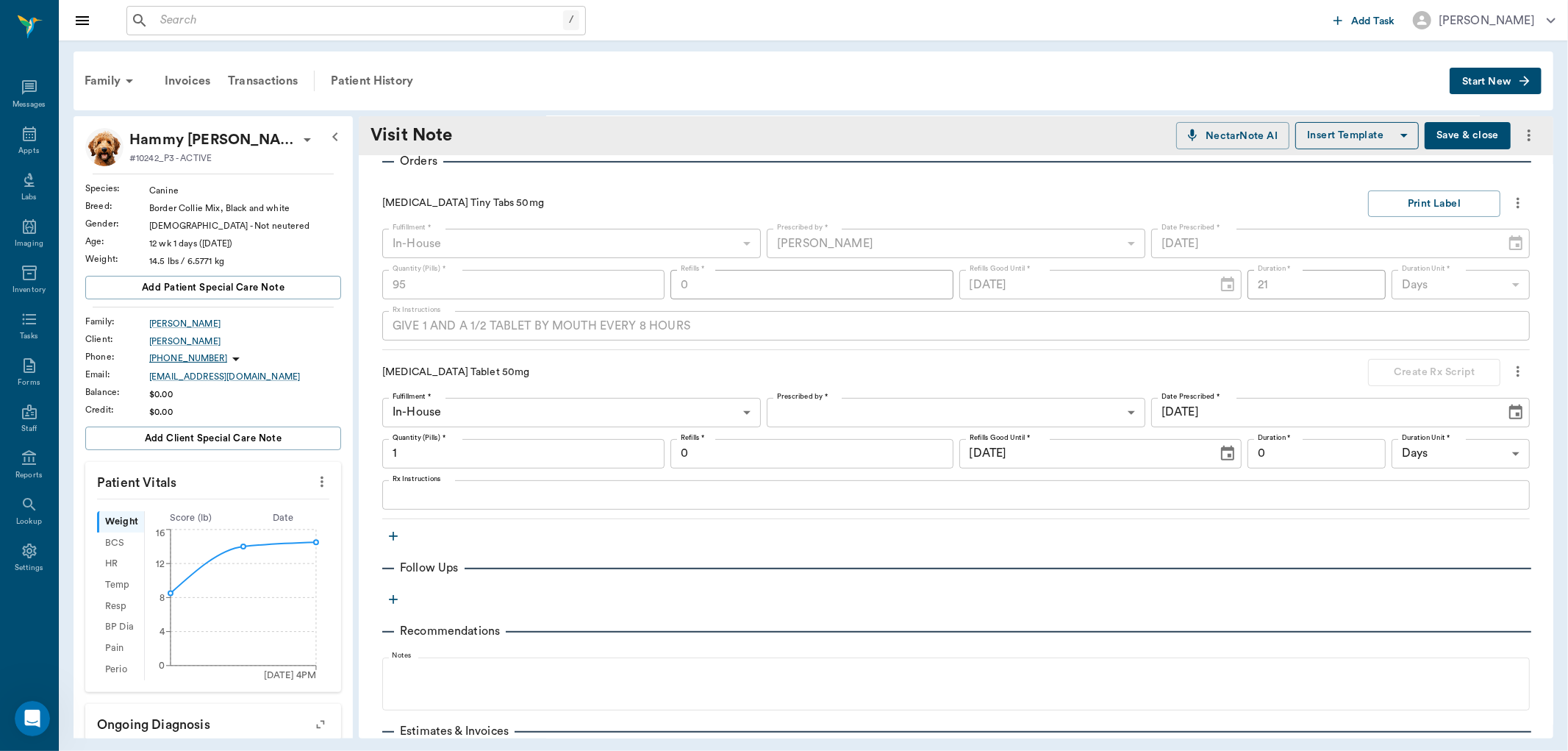
click at [833, 409] on body "/ ​ Add Task [PERSON_NAME] Nectar Messages Appts Labs Imaging Inventory Tasks F…" at bounding box center [784, 376] width 1568 height 751
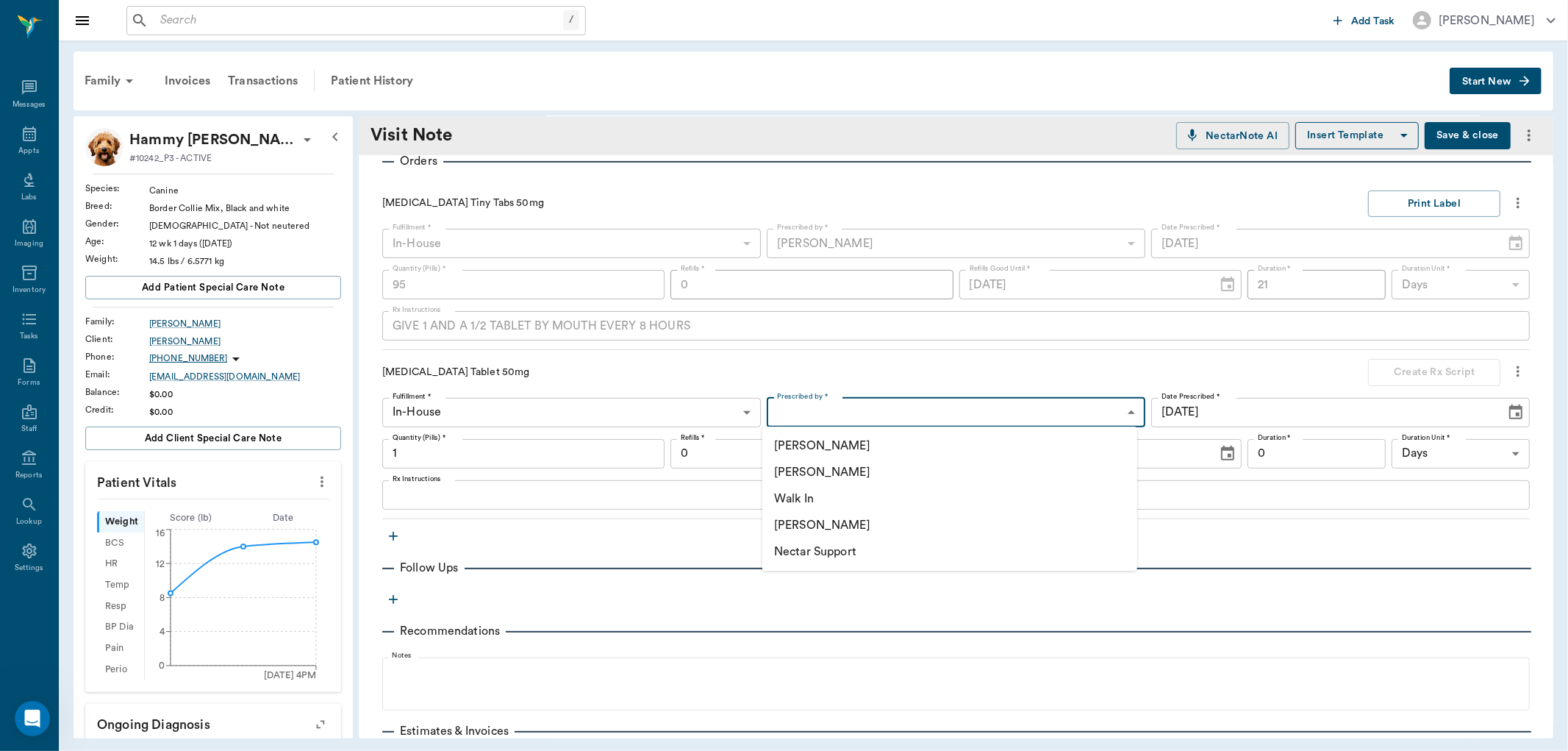
click at [796, 472] on li "[PERSON_NAME]" at bounding box center [949, 472] width 375 height 26
type input "63ec2f075fda476ae8351a4d"
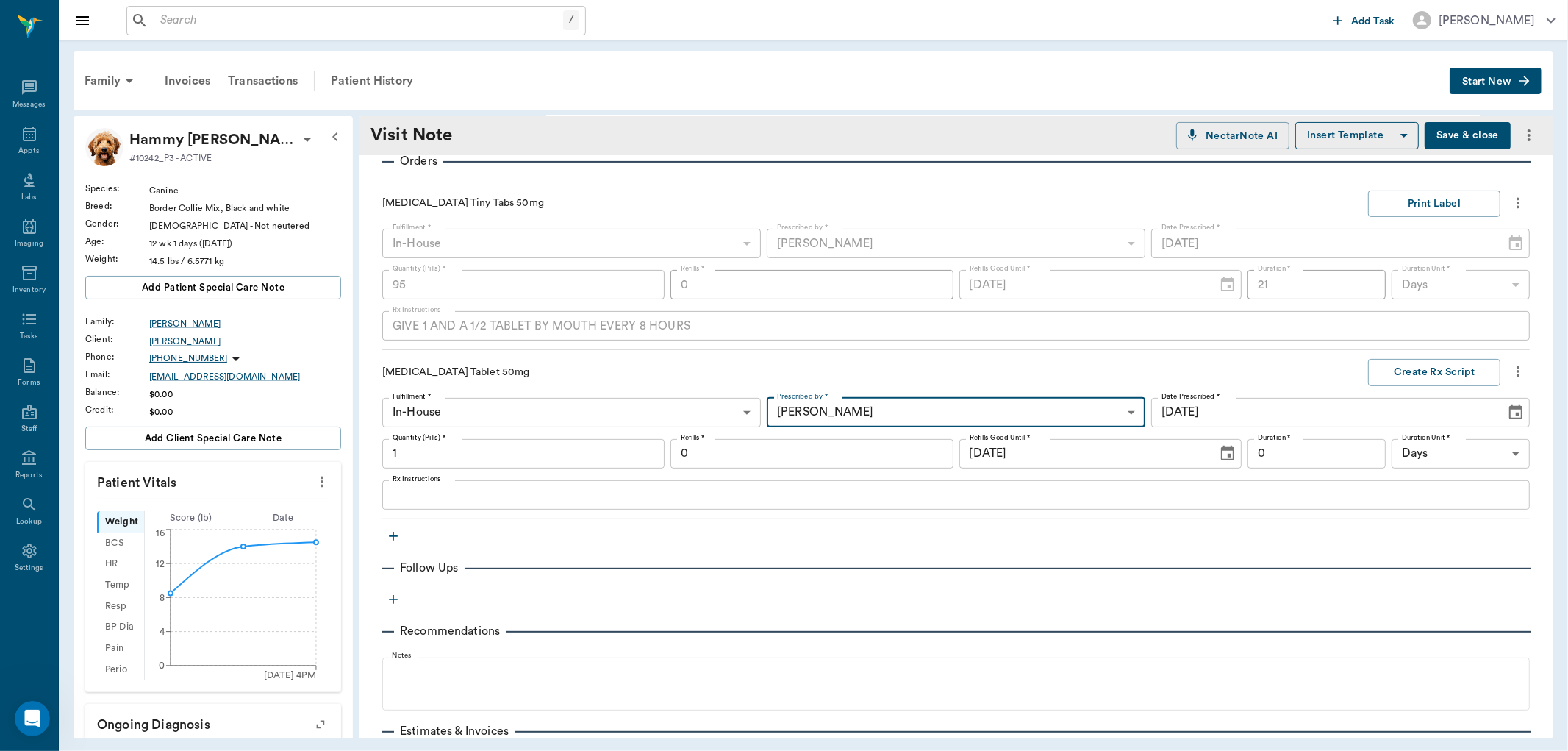
click at [596, 450] on input "1" at bounding box center [523, 453] width 282 height 29
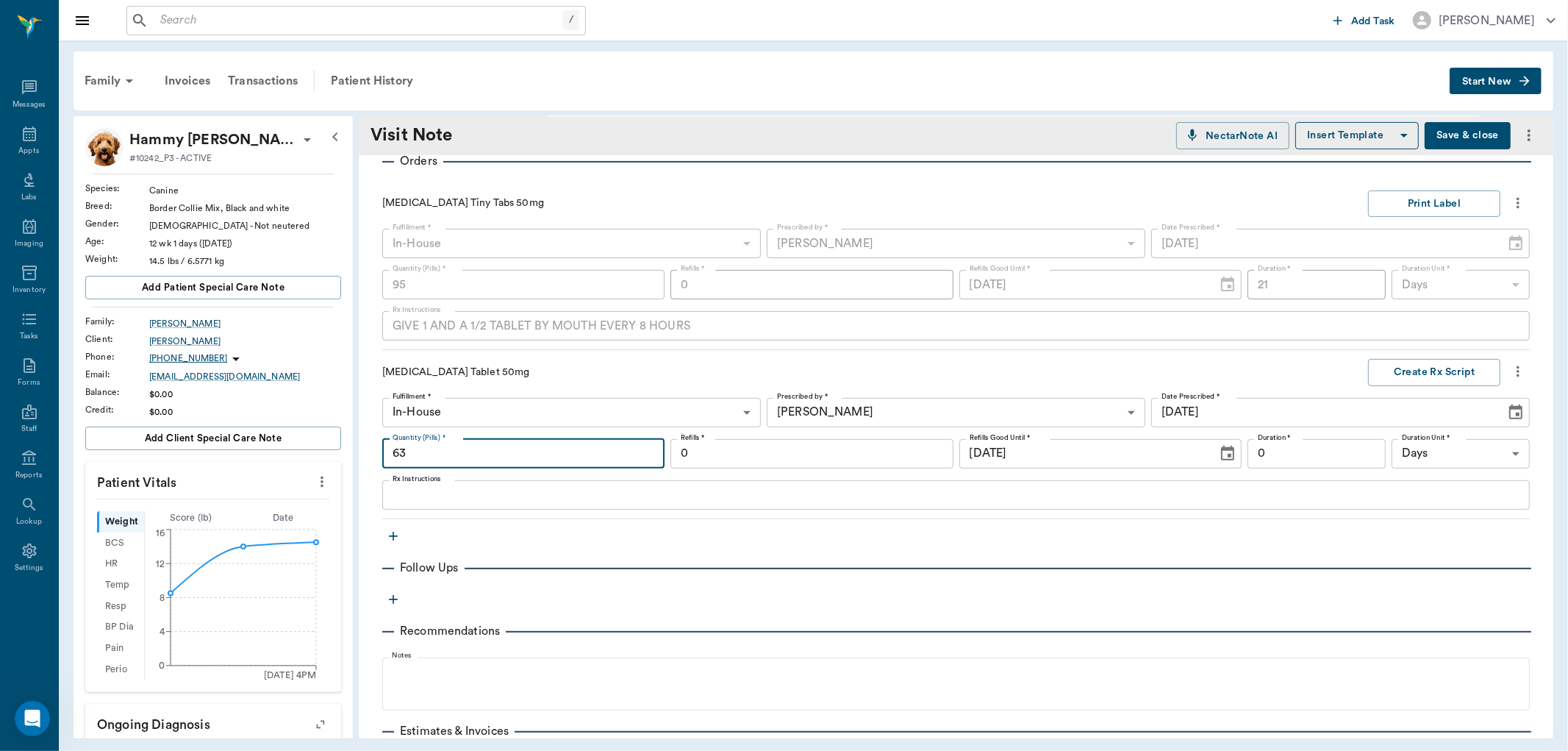
type input "63"
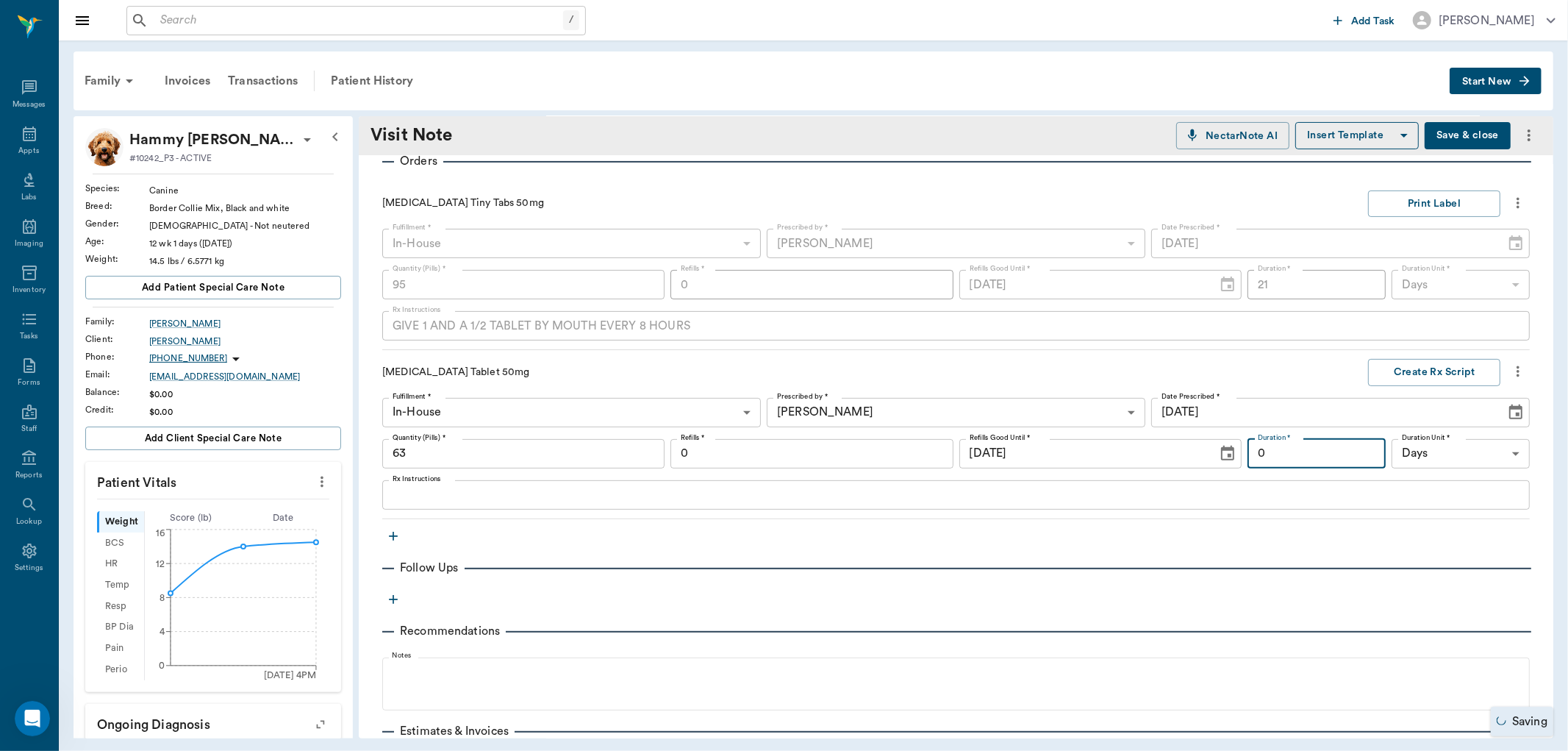
click at [1263, 463] on input "0" at bounding box center [1317, 453] width 138 height 29
type input "21"
click at [831, 502] on textarea "Rx Instructions" at bounding box center [956, 495] width 1127 height 17
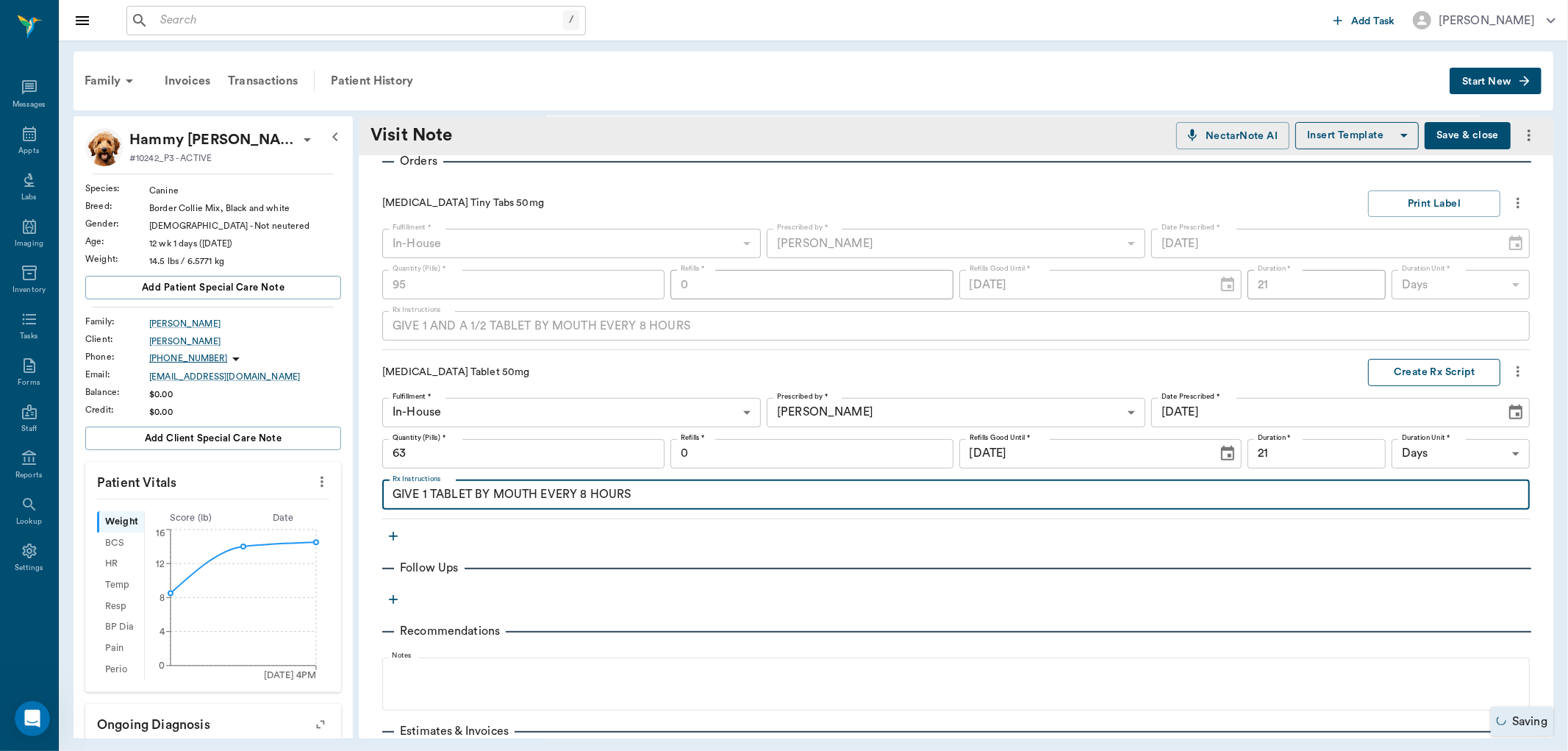
type textarea "GIVE 1 TABLET BY MOUTH EVERY 8 HOURS"
click at [1406, 380] on button "Create Rx Script" at bounding box center [1434, 372] width 132 height 27
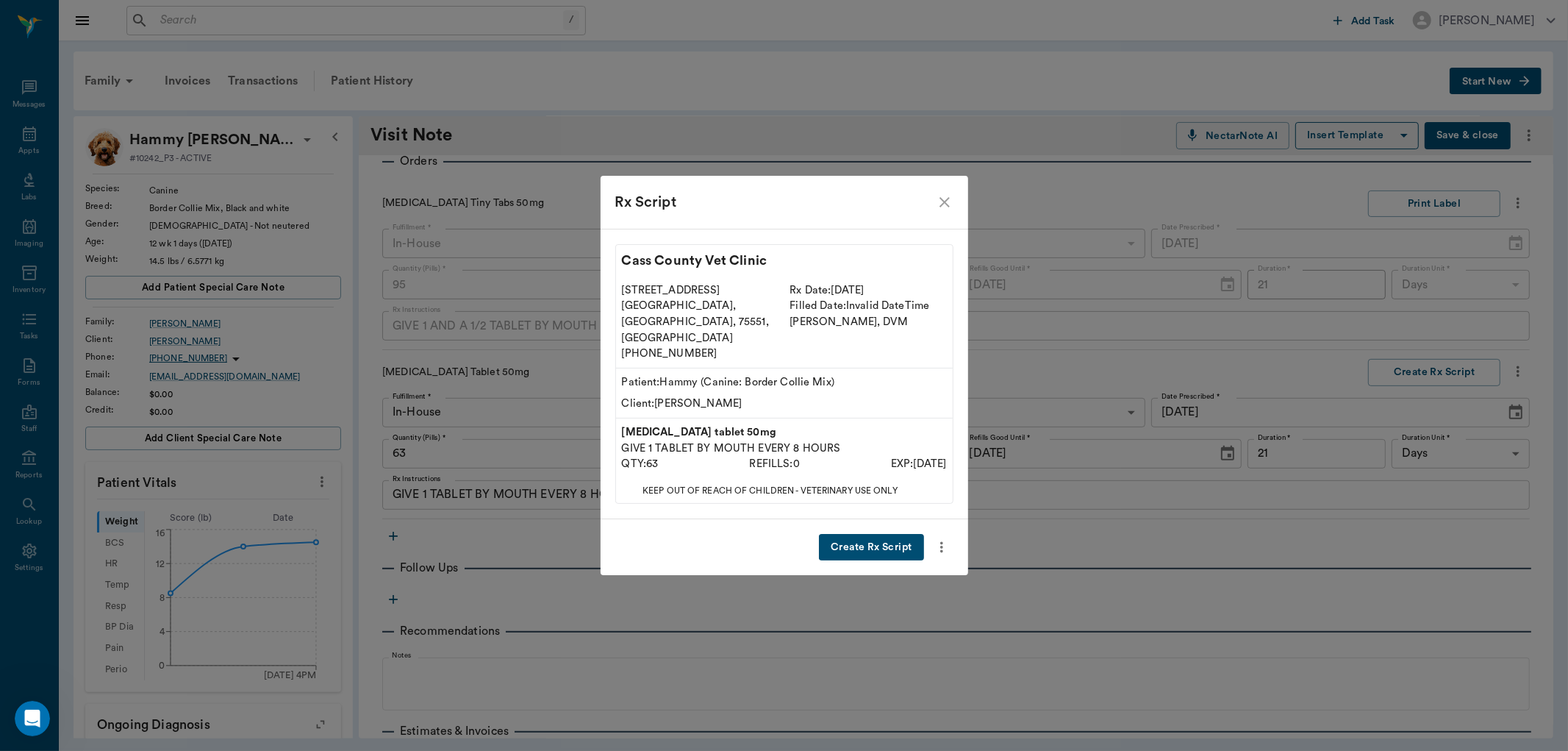
click at [847, 534] on button "Create Rx Script" at bounding box center [872, 547] width 105 height 27
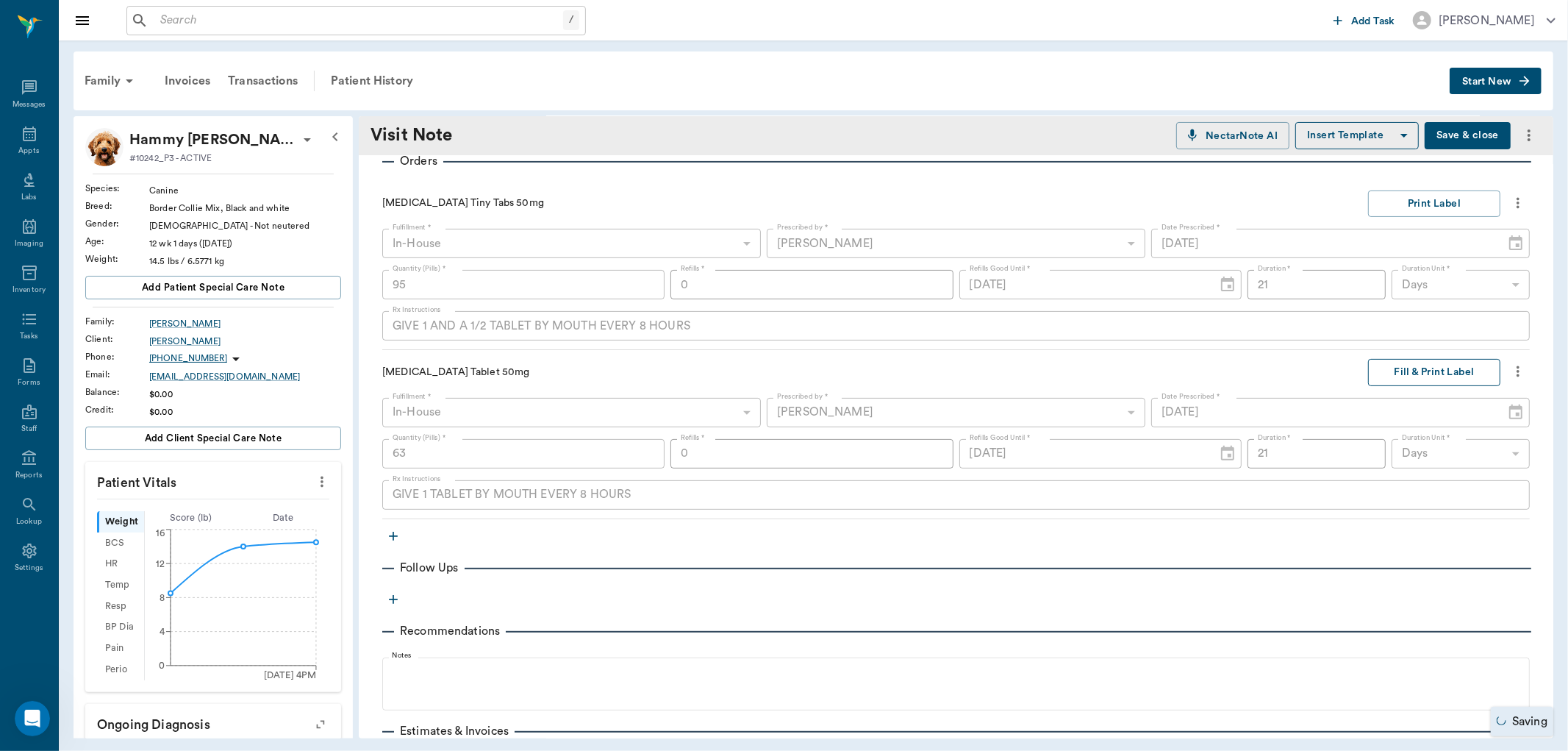
click at [1373, 368] on button "Fill & Print Label" at bounding box center [1434, 372] width 132 height 27
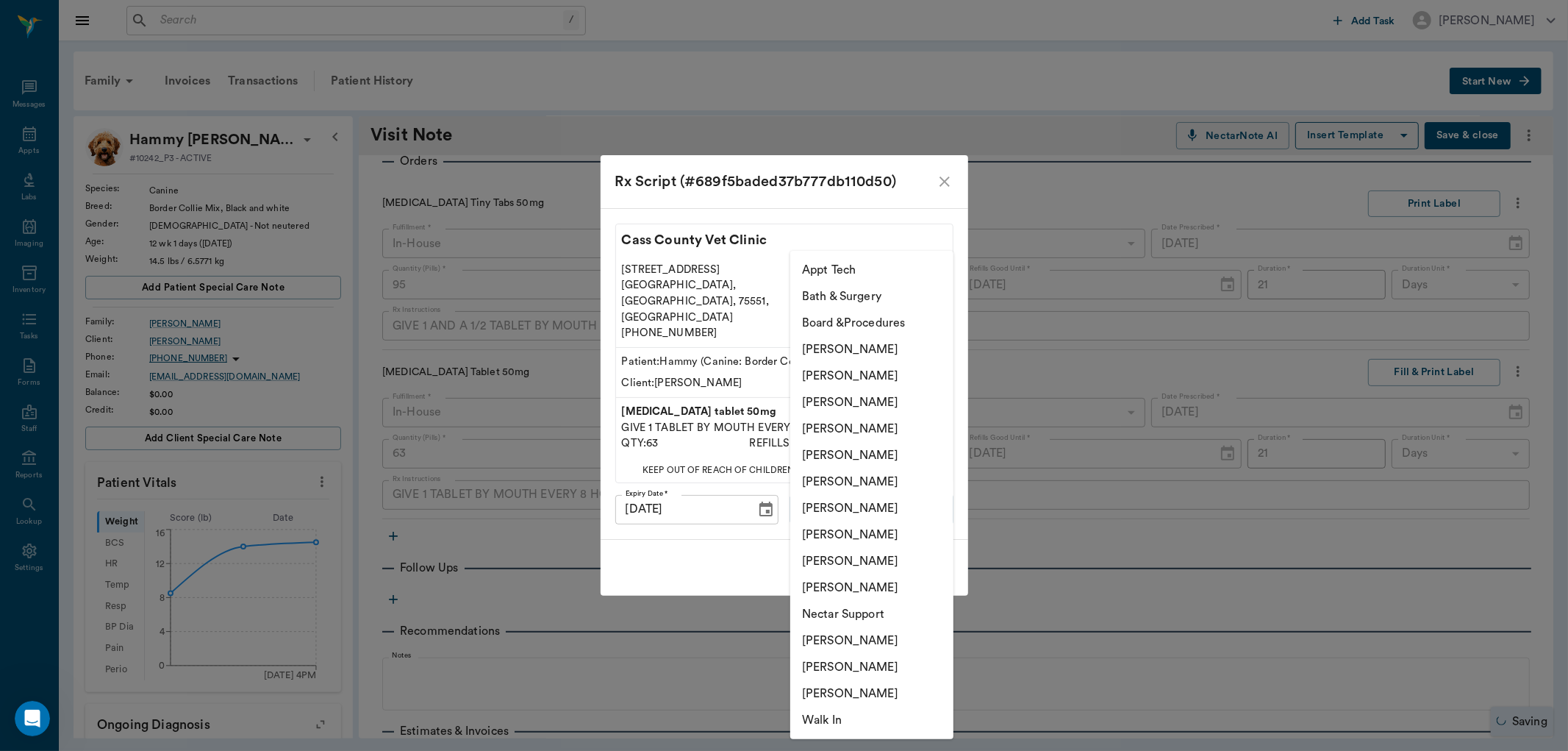
click at [860, 493] on body "/ ​ Add Task [PERSON_NAME] Nectar Messages Appts Labs Imaging Inventory Tasks F…" at bounding box center [784, 376] width 1568 height 751
click at [863, 378] on li "[PERSON_NAME]" at bounding box center [872, 376] width 163 height 26
type input "642ef10e332a41444de2bad1"
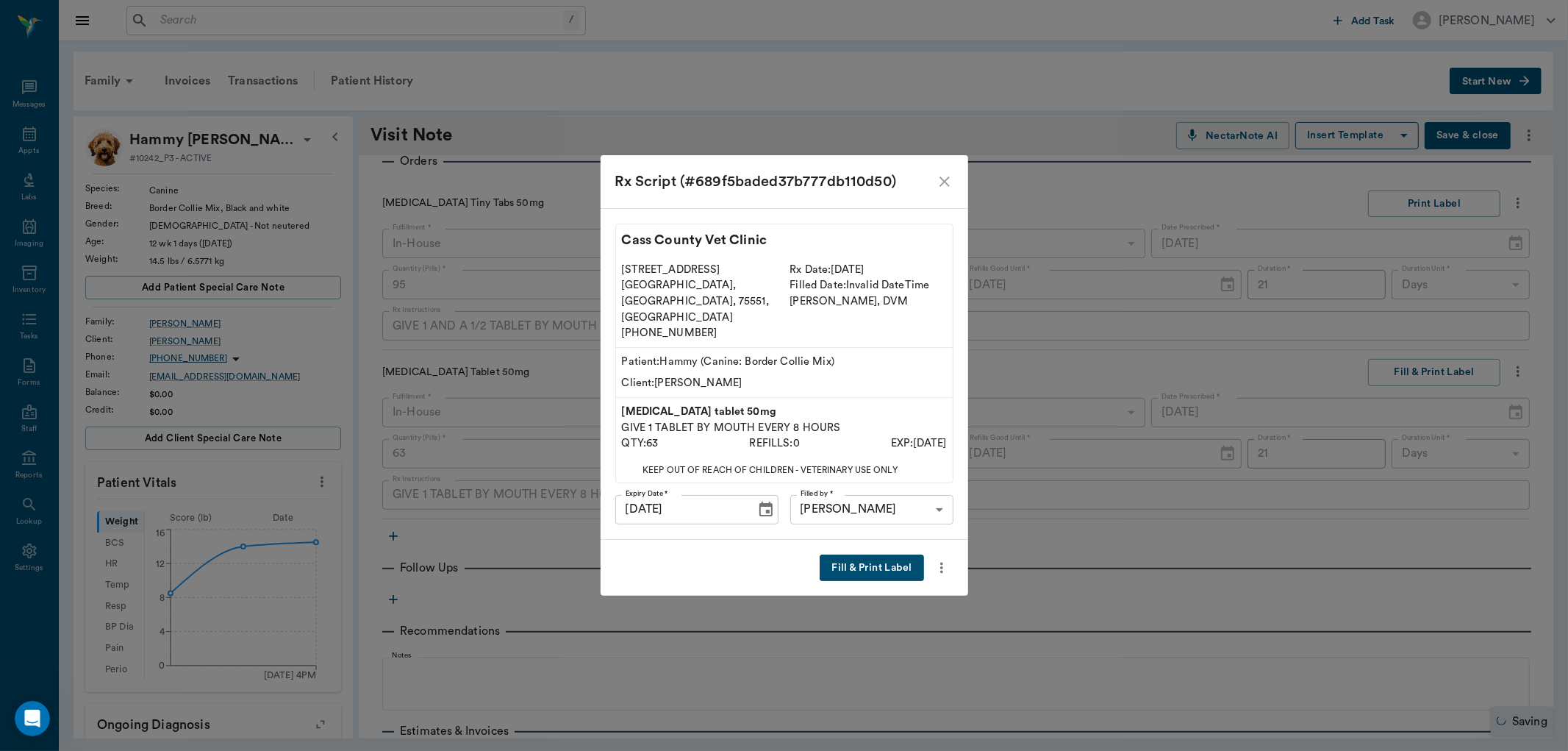
click at [865, 555] on button "Fill & Print Label" at bounding box center [871, 568] width 104 height 27
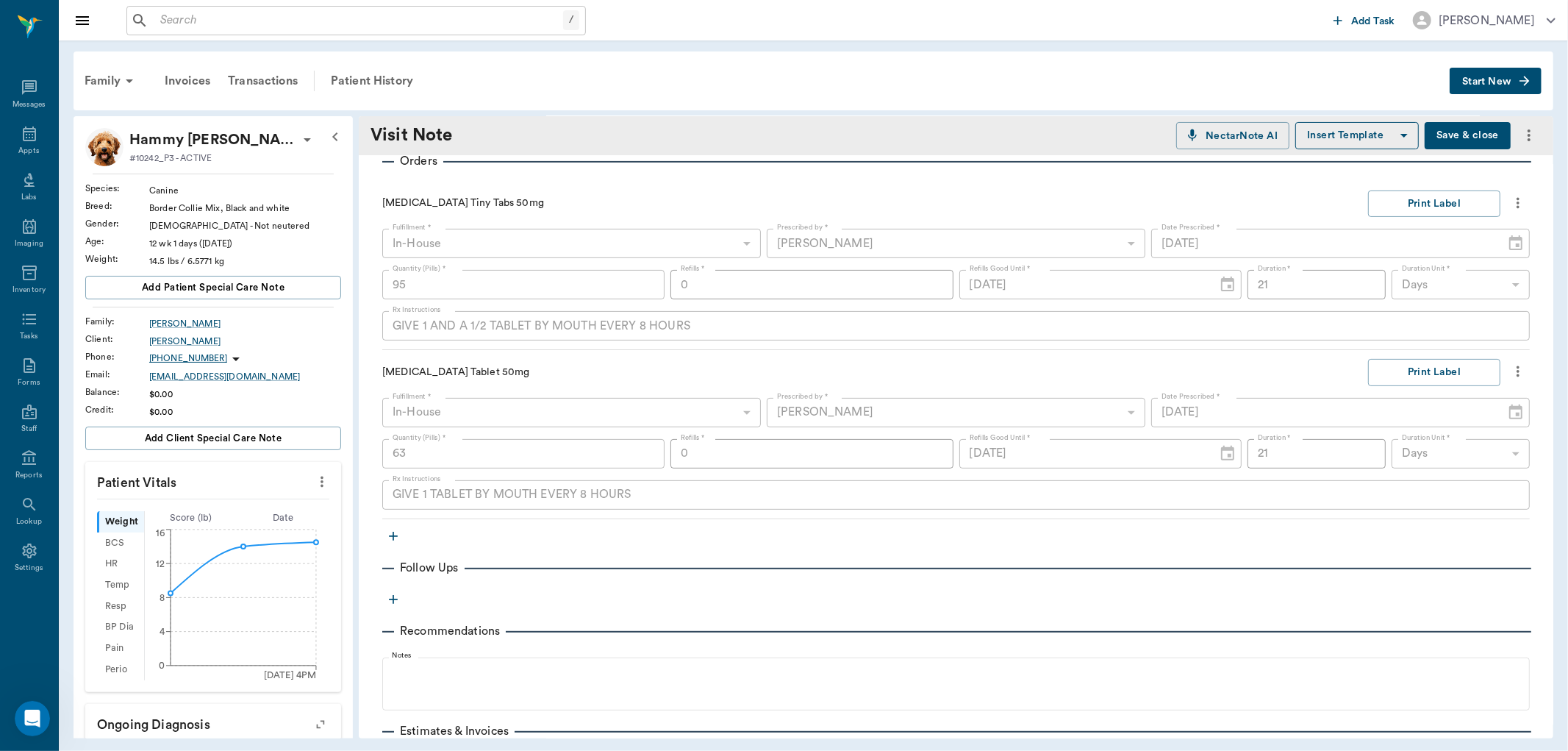
scroll to position [474, 0]
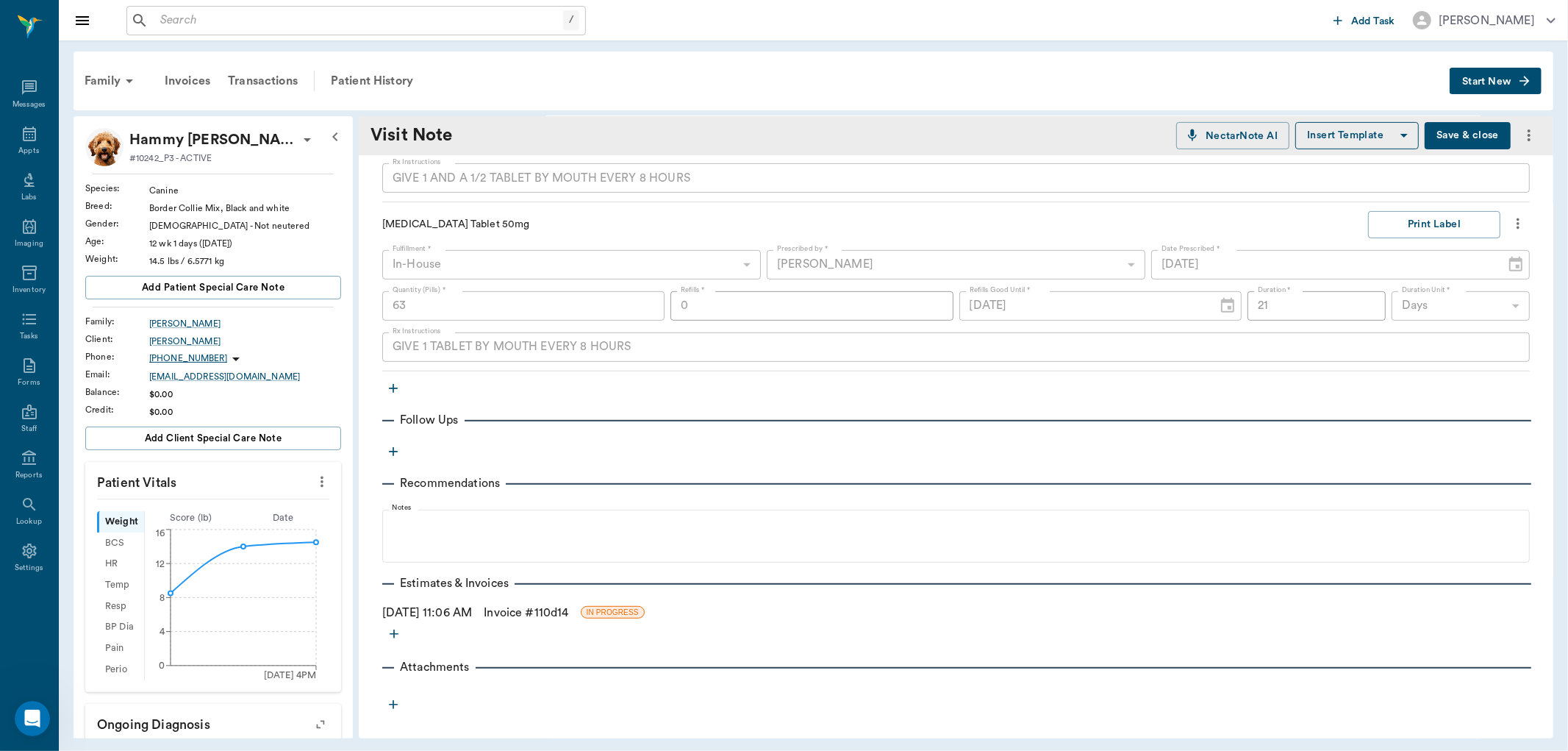
click at [540, 616] on link "Invoice # 110d14" at bounding box center [526, 612] width 85 height 18
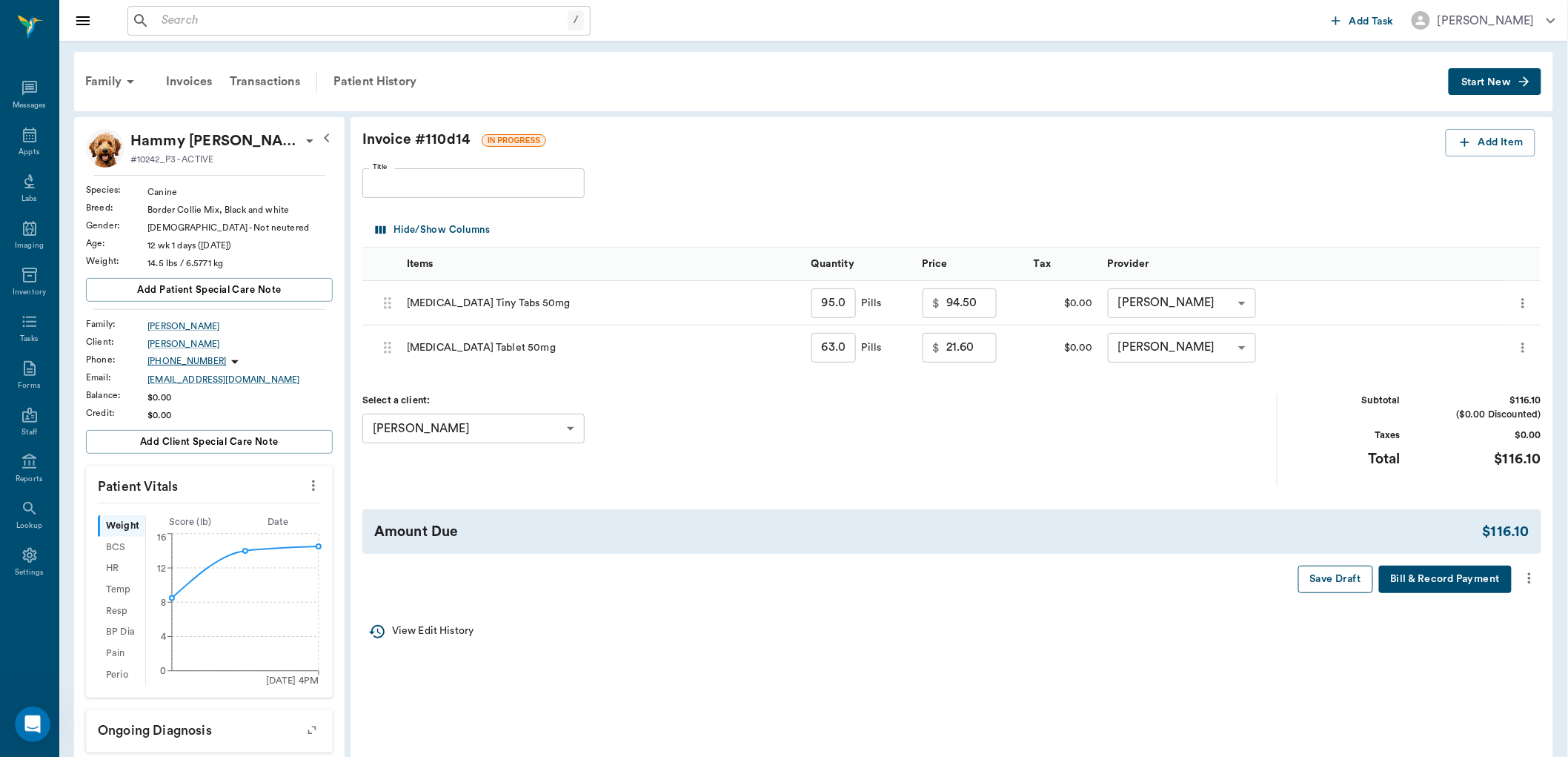
click at [1325, 583] on button "Save Draft" at bounding box center [1335, 579] width 75 height 27
click at [35, 142] on icon at bounding box center [29, 134] width 18 height 18
